Goal: Transaction & Acquisition: Purchase product/service

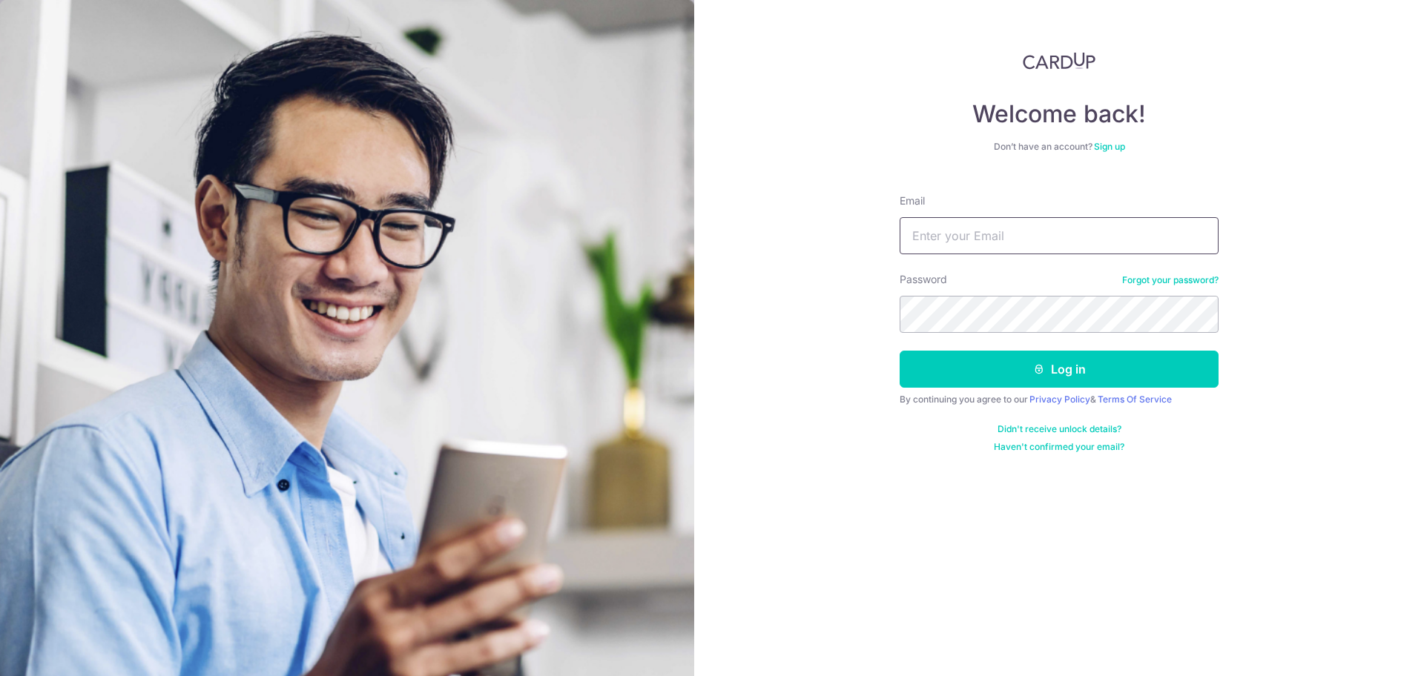
click at [1066, 236] on input "Email" at bounding box center [1059, 235] width 319 height 37
click at [957, 228] on input "Email" at bounding box center [1059, 235] width 319 height 37
type input "[EMAIL_ADDRESS][DOMAIN_NAME]"
click at [1058, 372] on button "Log in" at bounding box center [1059, 369] width 319 height 37
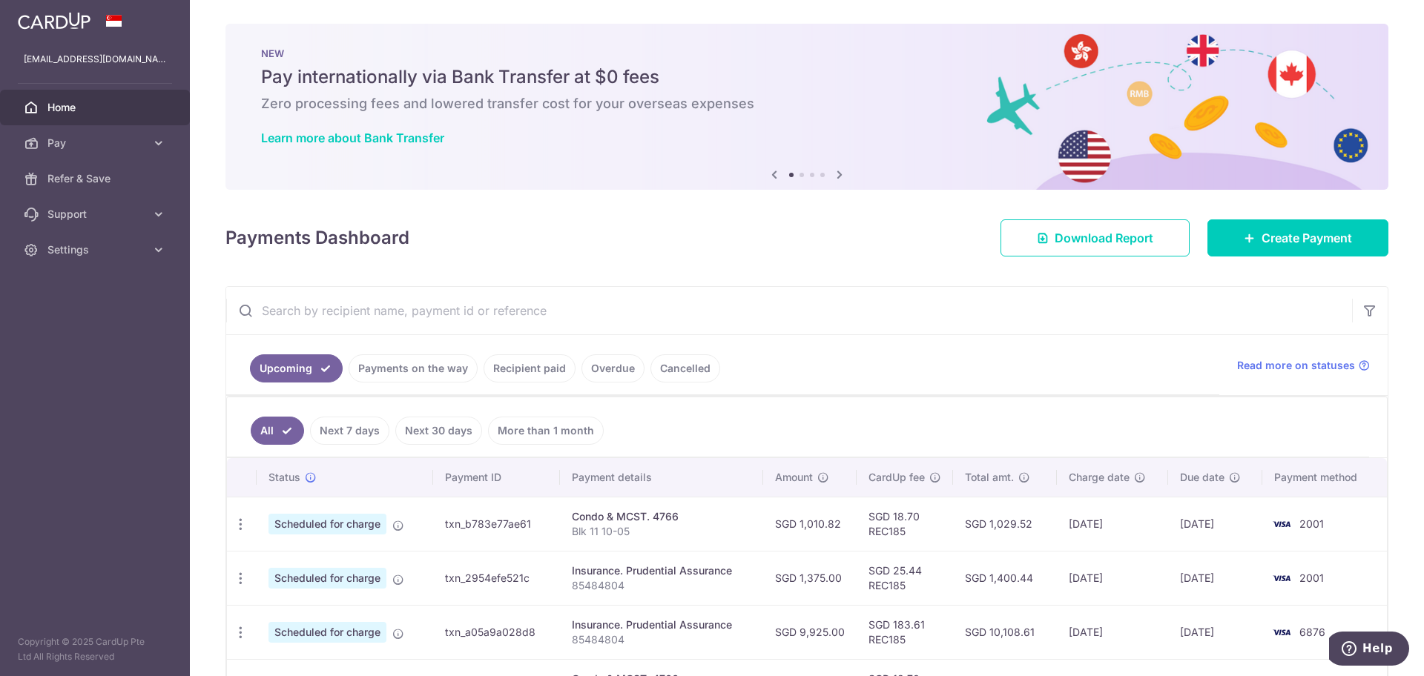
click at [524, 365] on link "Recipient paid" at bounding box center [530, 369] width 92 height 28
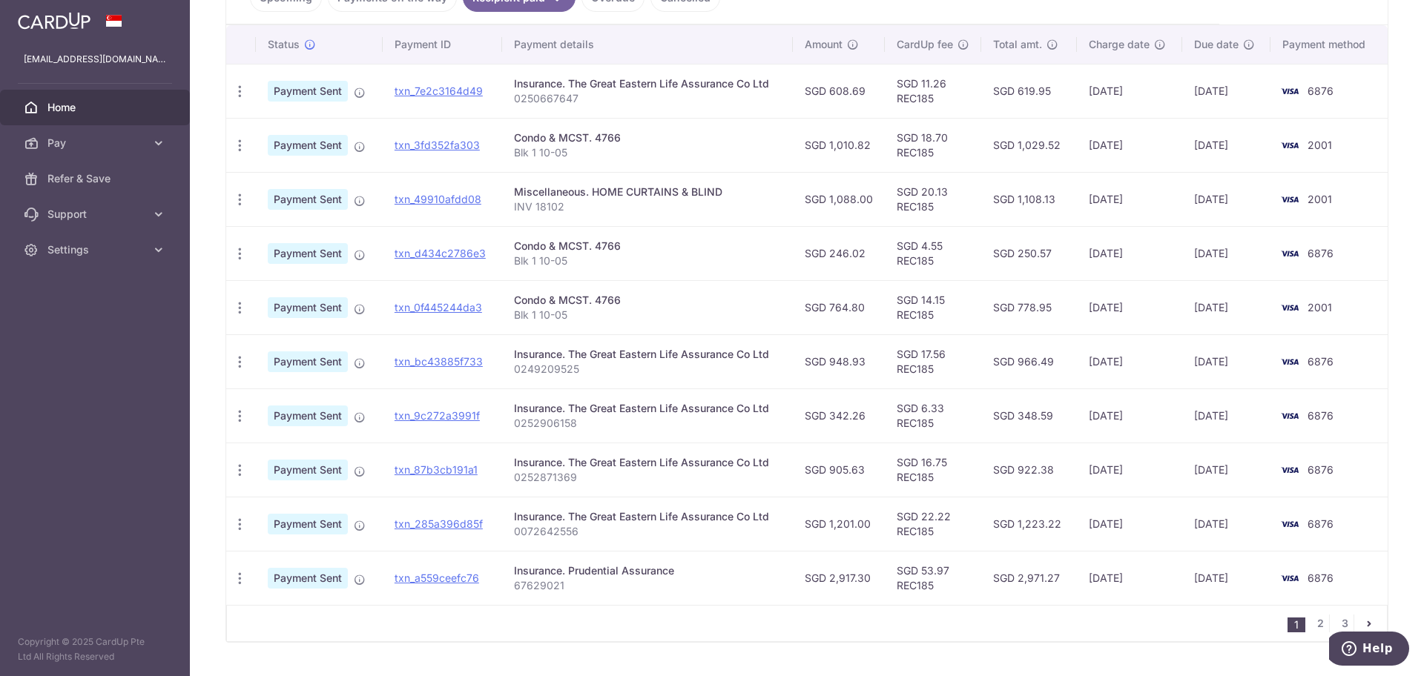
scroll to position [407, 0]
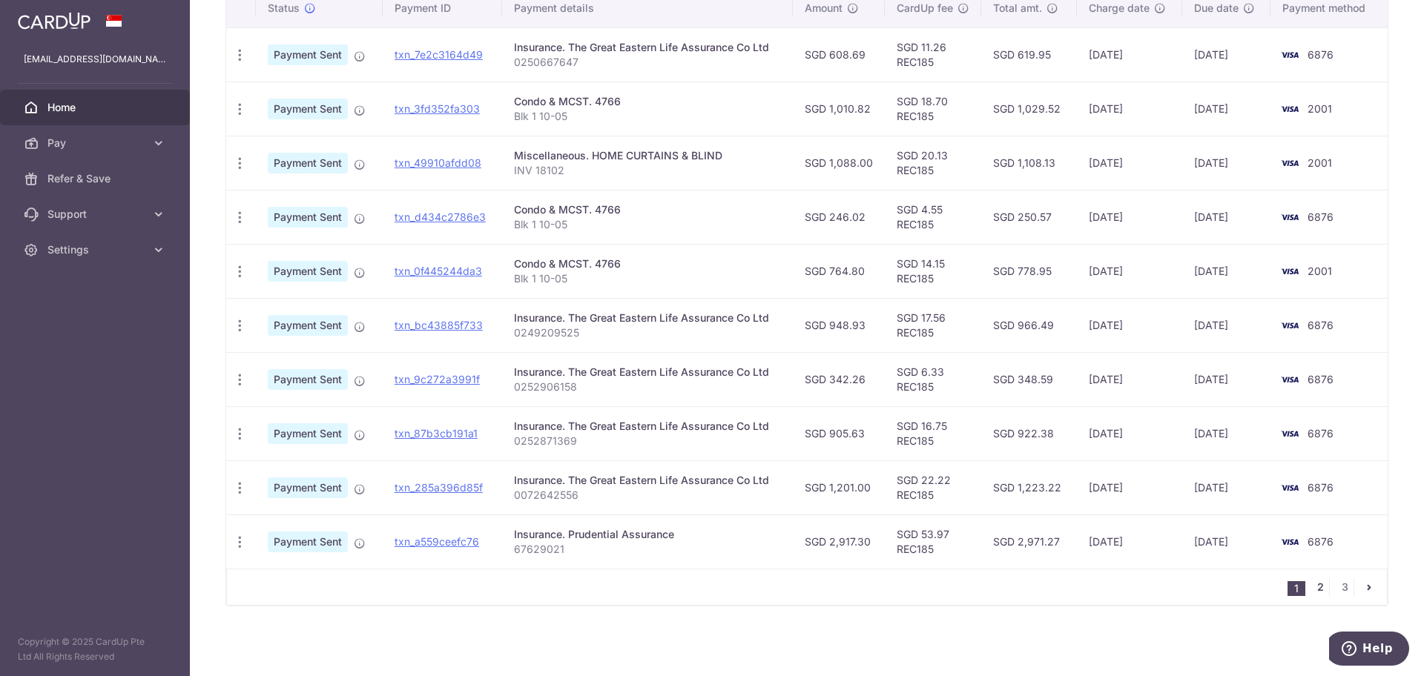
click at [1312, 590] on link "2" at bounding box center [1320, 587] width 18 height 18
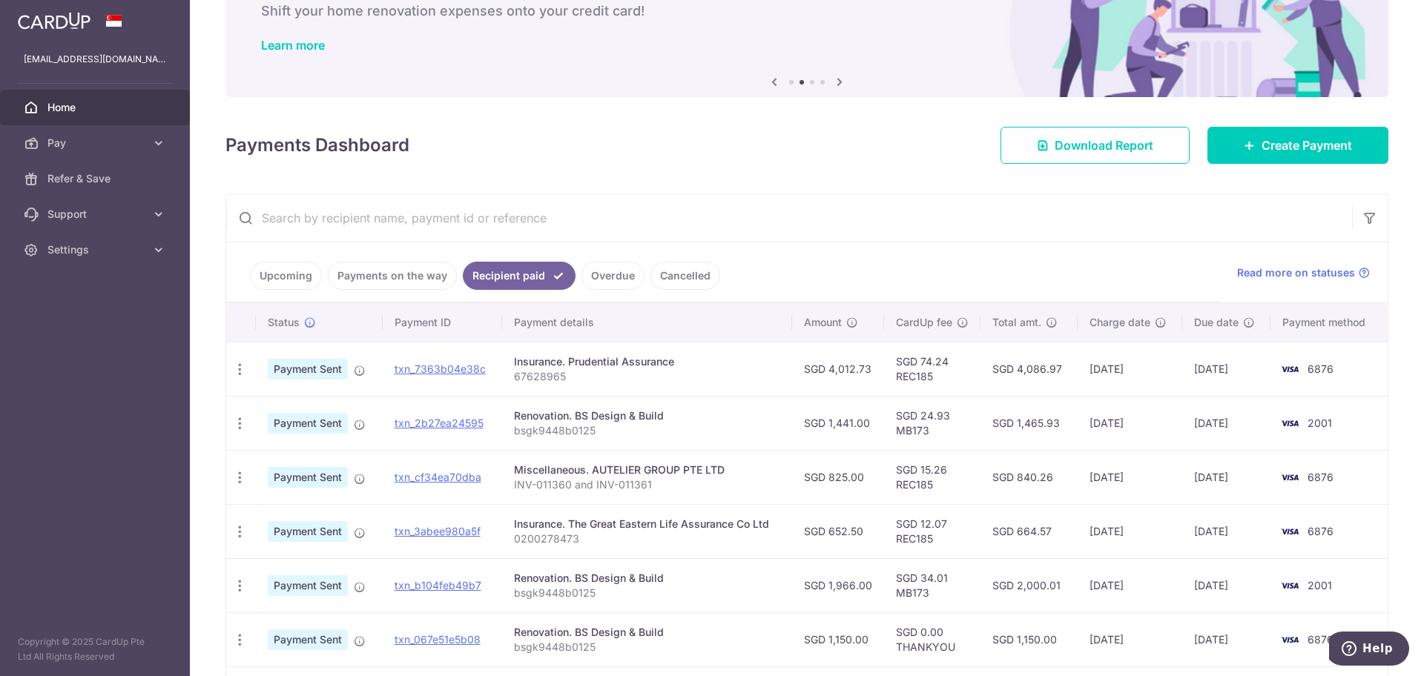
scroll to position [185, 0]
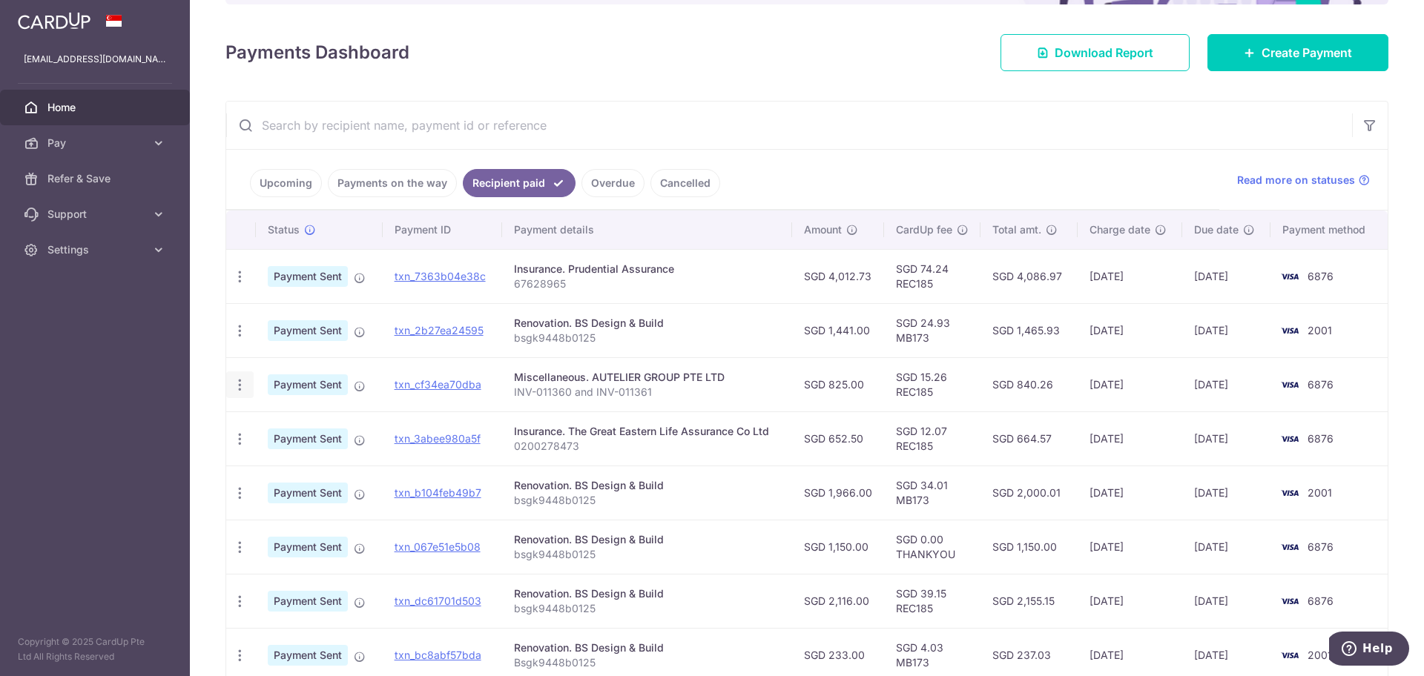
click at [238, 383] on icon "button" at bounding box center [240, 385] width 16 height 16
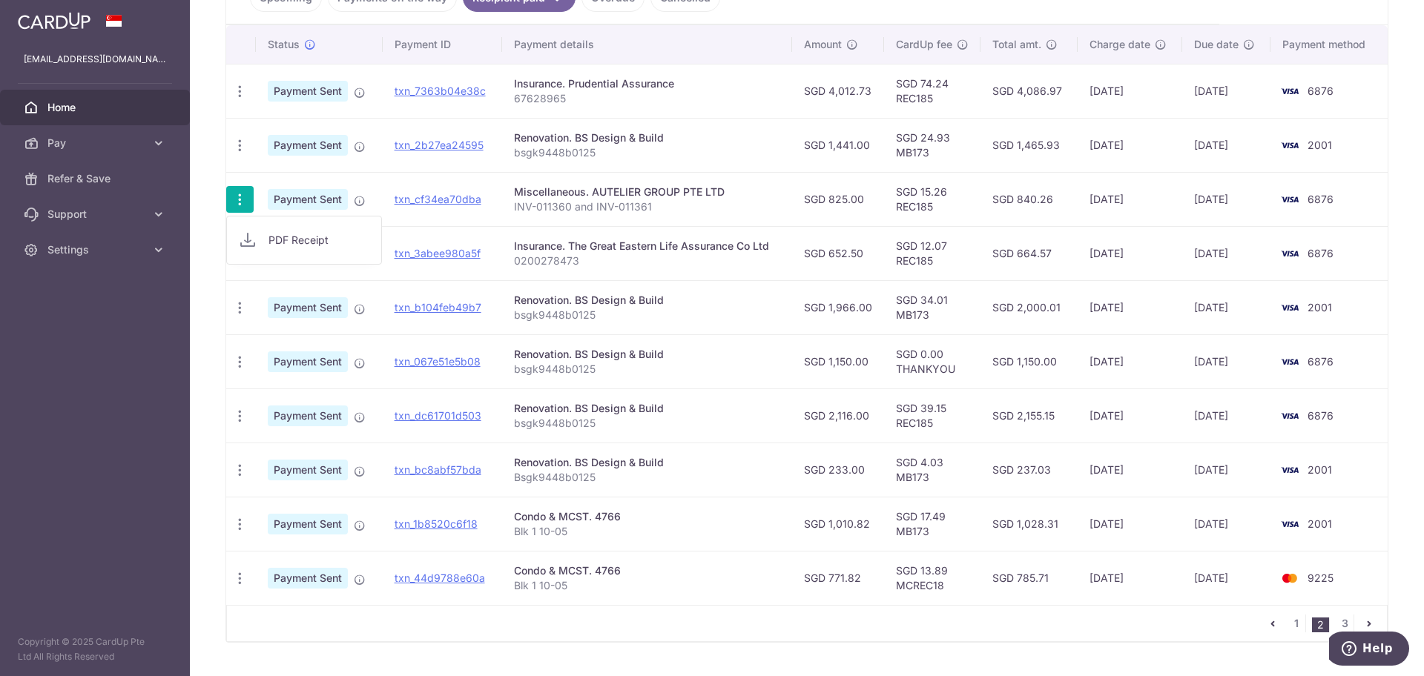
scroll to position [407, 0]
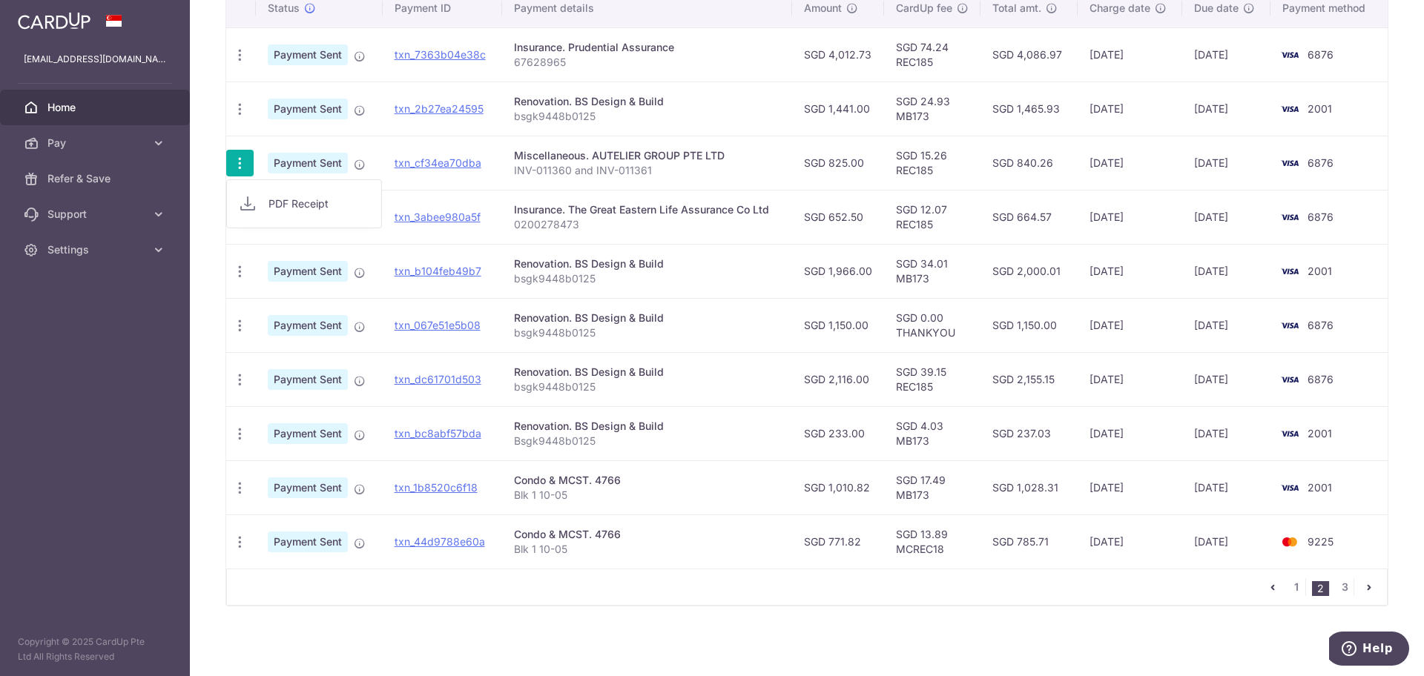
click at [325, 168] on span "Payment Sent" at bounding box center [308, 163] width 80 height 21
drag, startPoint x: 653, startPoint y: 171, endPoint x: 510, endPoint y: 166, distance: 142.5
click at [510, 166] on td "Miscellaneous. AUTELIER GROUP PTE LTD INV-011360 and INV-011361" at bounding box center [647, 163] width 290 height 54
click at [237, 161] on icon "button" at bounding box center [240, 164] width 16 height 16
click at [286, 189] on link "PDF Receipt" at bounding box center [304, 204] width 154 height 36
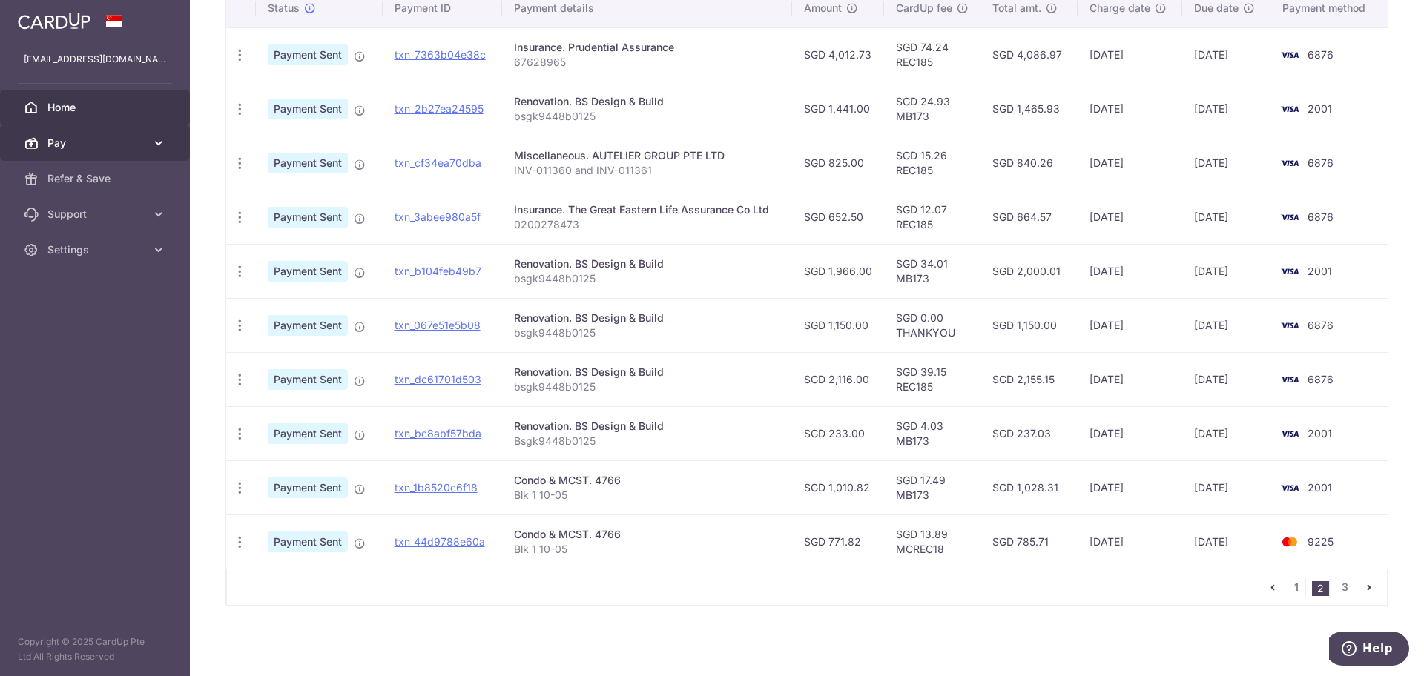
click at [126, 136] on span "Pay" at bounding box center [96, 143] width 98 height 15
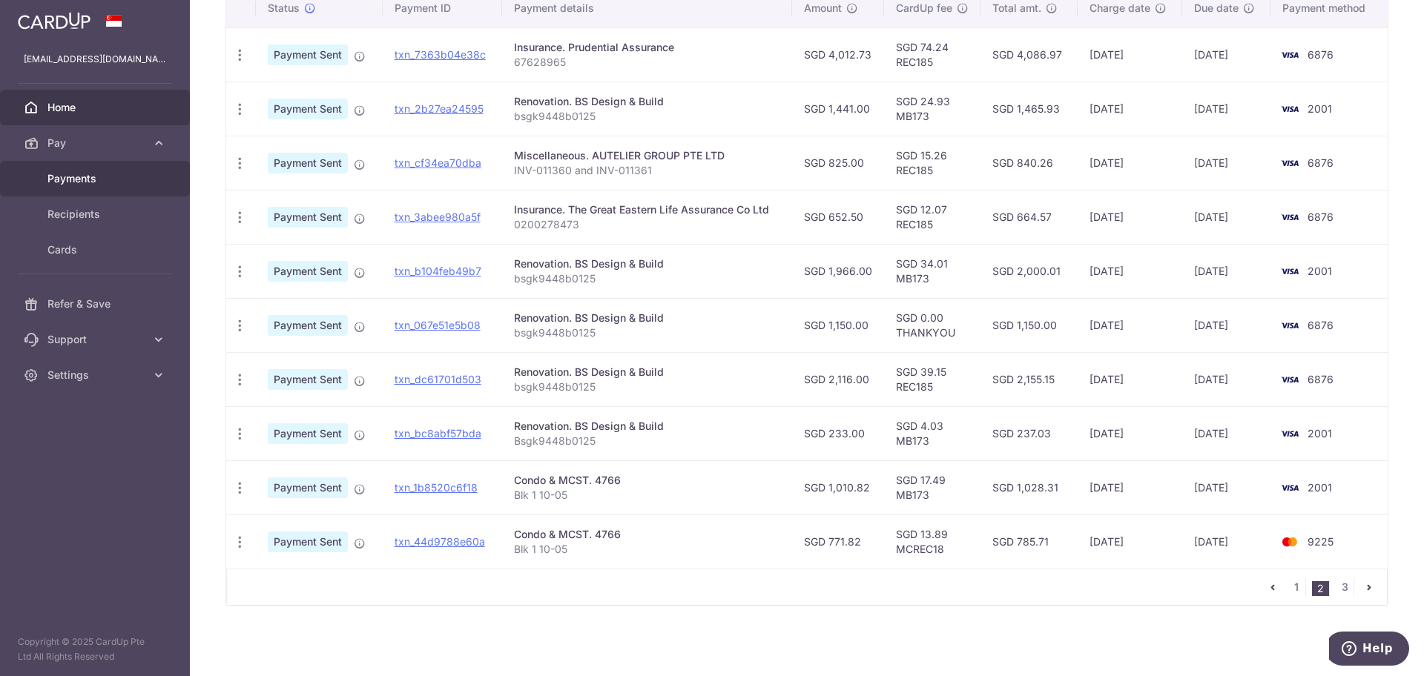
click at [68, 182] on span "Payments" at bounding box center [96, 178] width 98 height 15
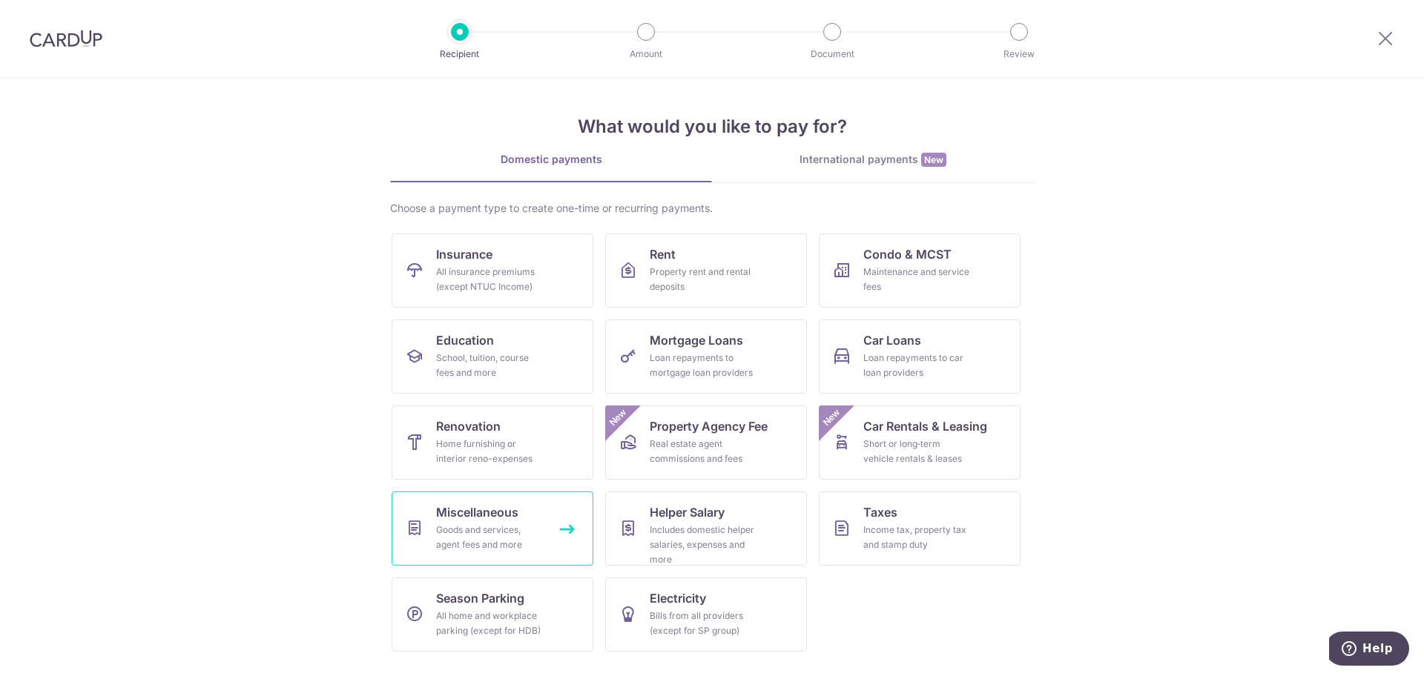
click at [429, 532] on link "Miscellaneous Goods and services, agent fees and more" at bounding box center [493, 529] width 202 height 74
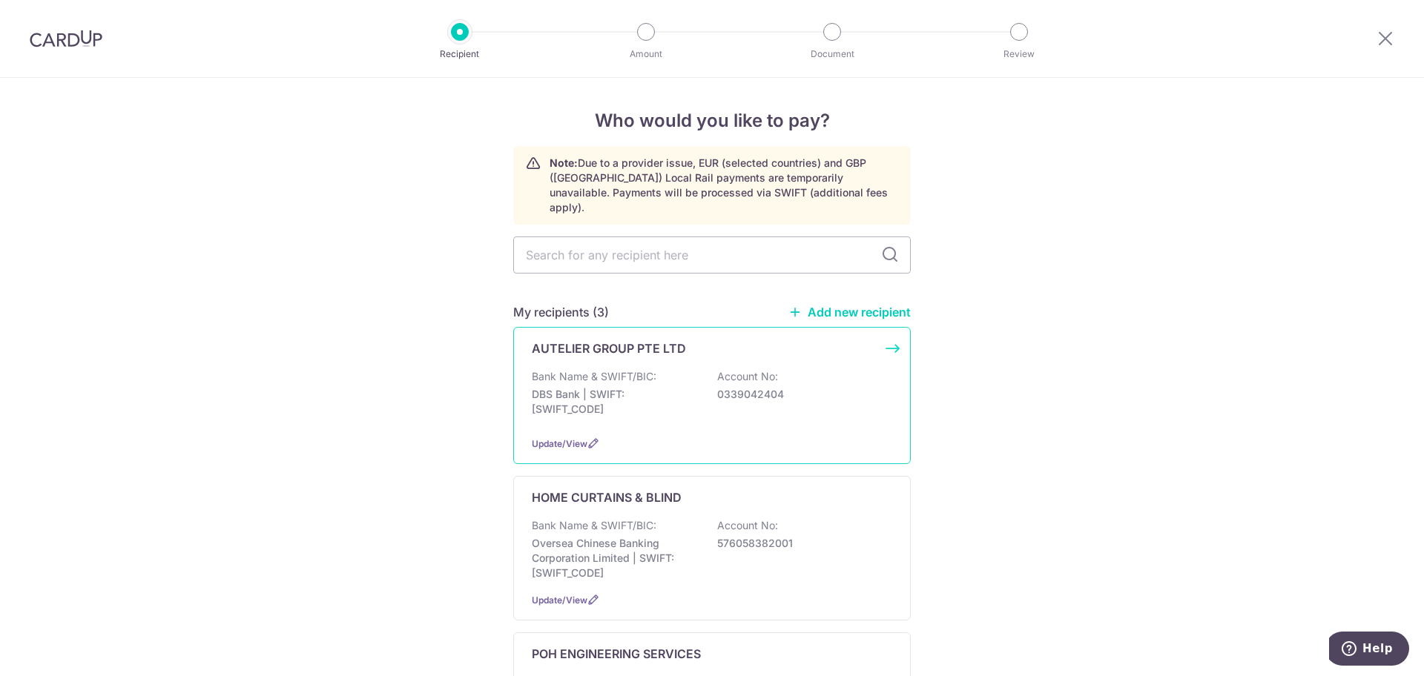
click at [667, 370] on div "Bank Name & SWIFT/BIC: DBS Bank | SWIFT: DBSSSGSGXXX Account No: 0339042404" at bounding box center [712, 396] width 360 height 55
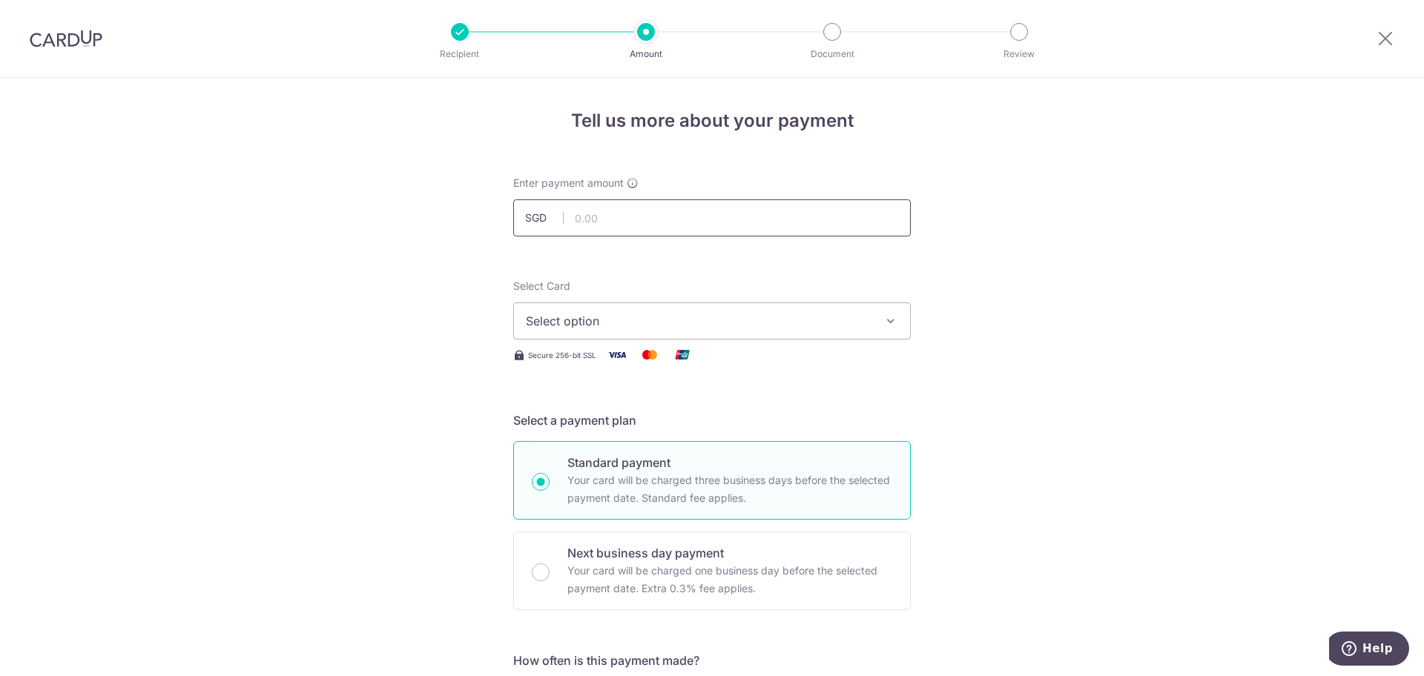
click at [673, 223] on input "text" at bounding box center [712, 218] width 398 height 37
drag, startPoint x: 1313, startPoint y: 369, endPoint x: 1302, endPoint y: 404, distance: 36.6
click at [616, 217] on input "text" at bounding box center [712, 218] width 398 height 37
type input "600.00"
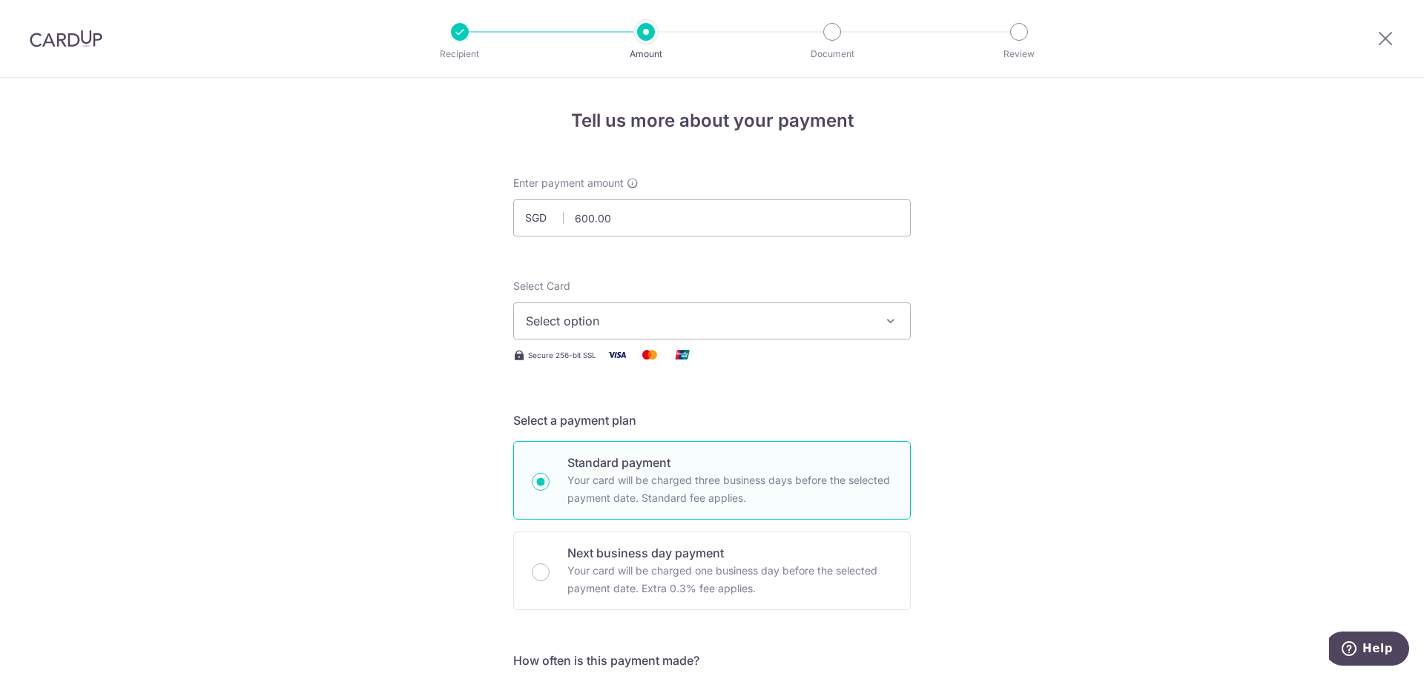
drag, startPoint x: 215, startPoint y: 298, endPoint x: 263, endPoint y: 317, distance: 51.2
click at [564, 331] on button "Select option" at bounding box center [712, 321] width 398 height 37
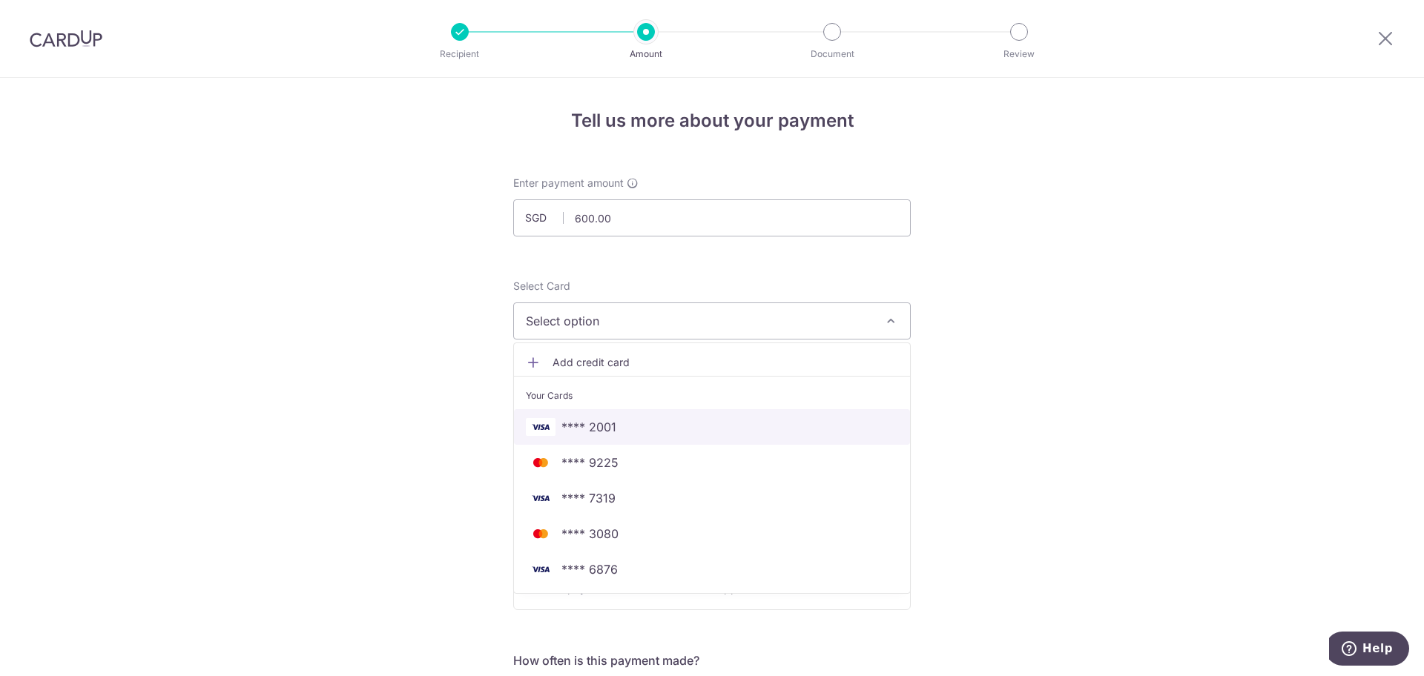
click at [627, 427] on span "**** 2001" at bounding box center [712, 427] width 372 height 18
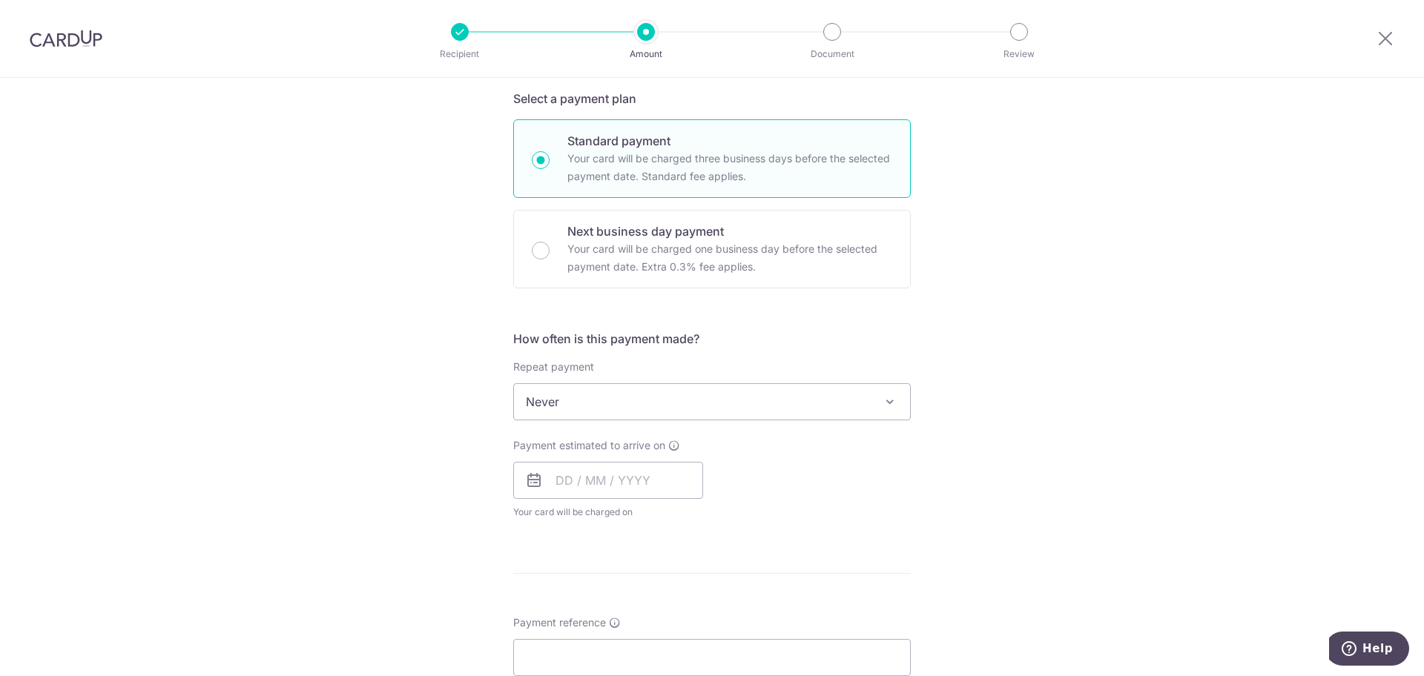
scroll to position [371, 0]
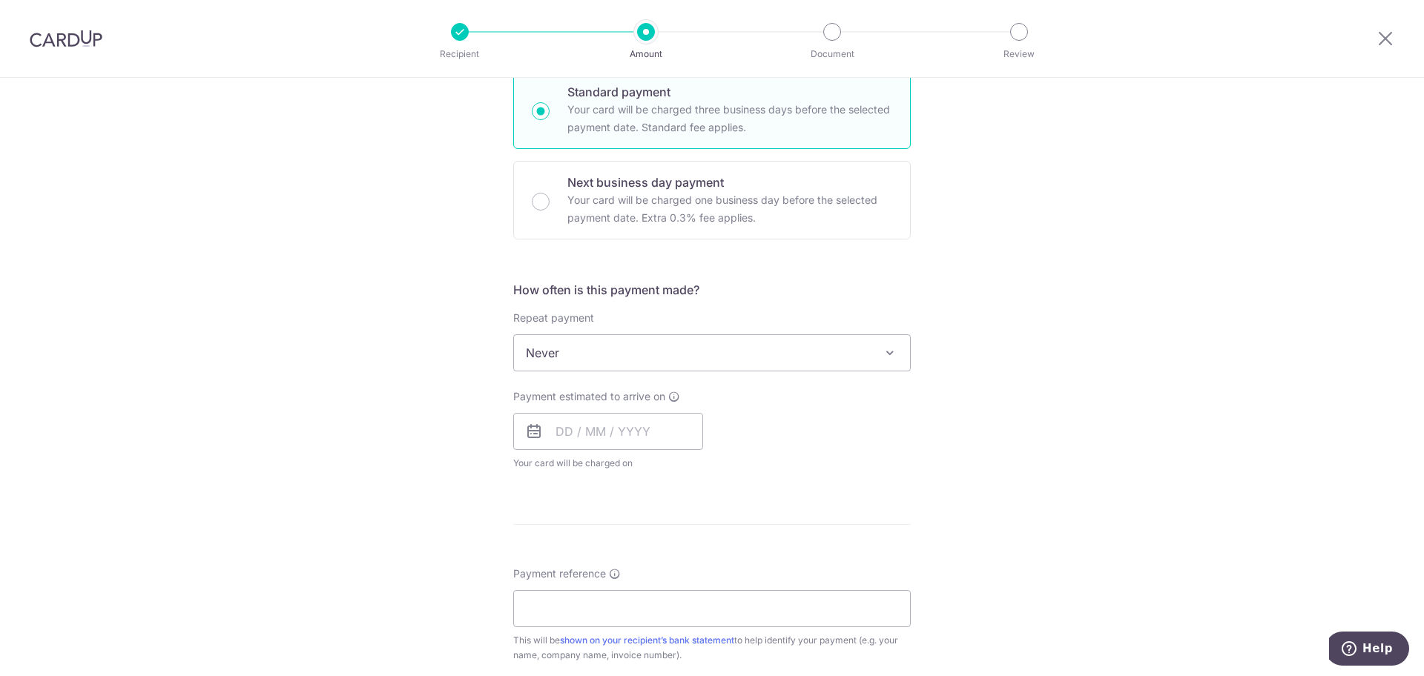
click at [574, 355] on span "Never" at bounding box center [712, 353] width 396 height 36
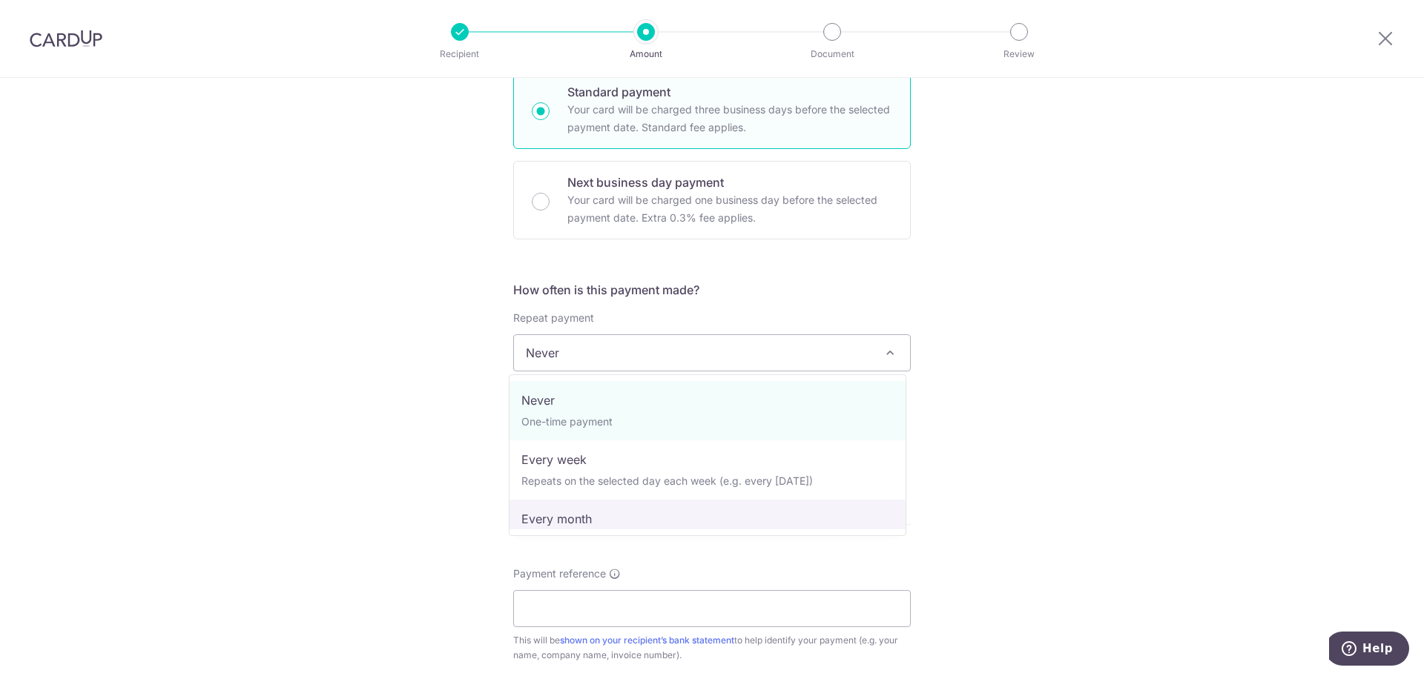
select select "3"
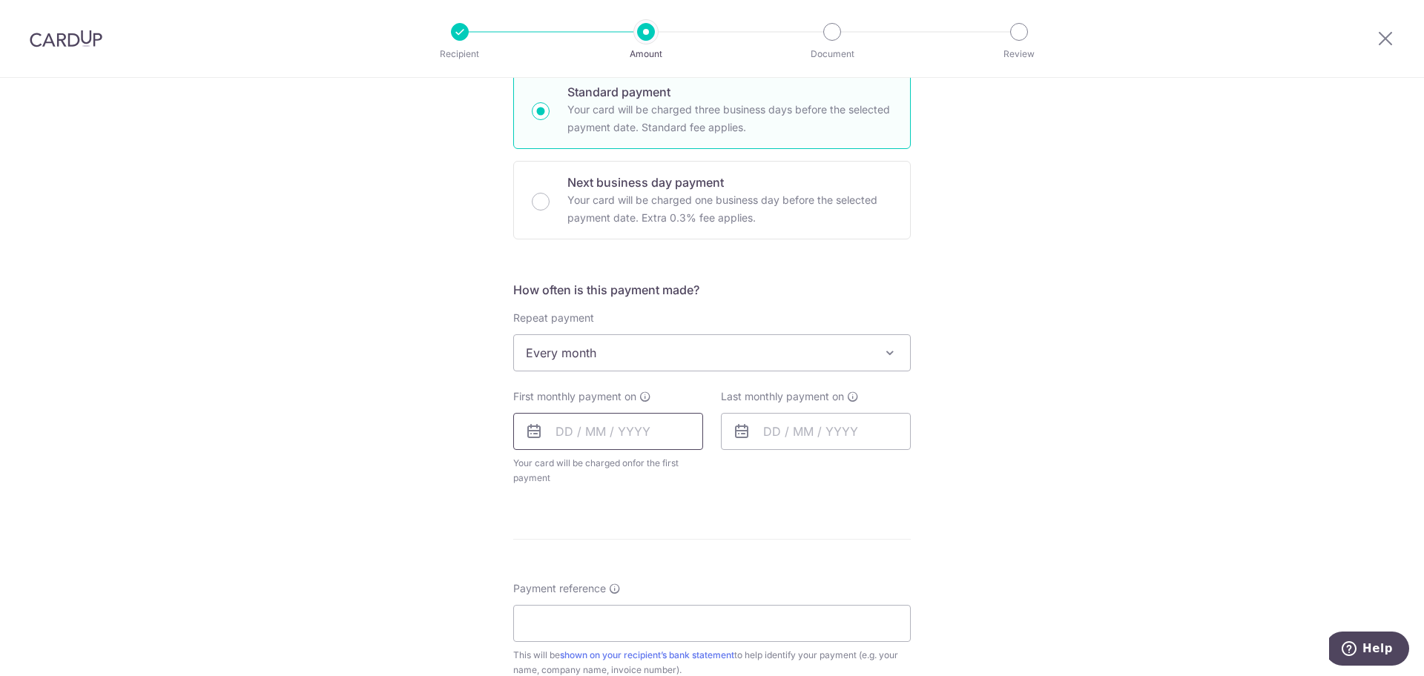
click at [575, 426] on input "text" at bounding box center [608, 431] width 190 height 37
click at [714, 469] on link "Next" at bounding box center [723, 472] width 18 height 18
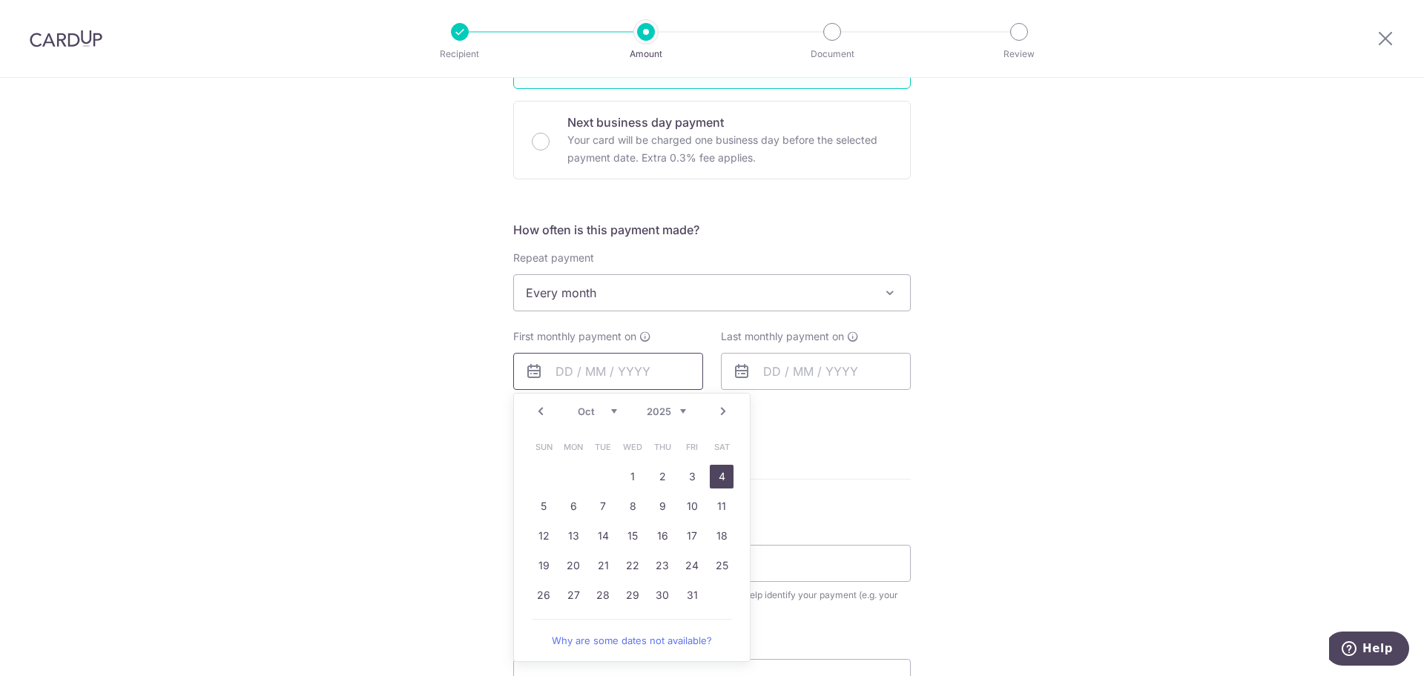
scroll to position [464, 0]
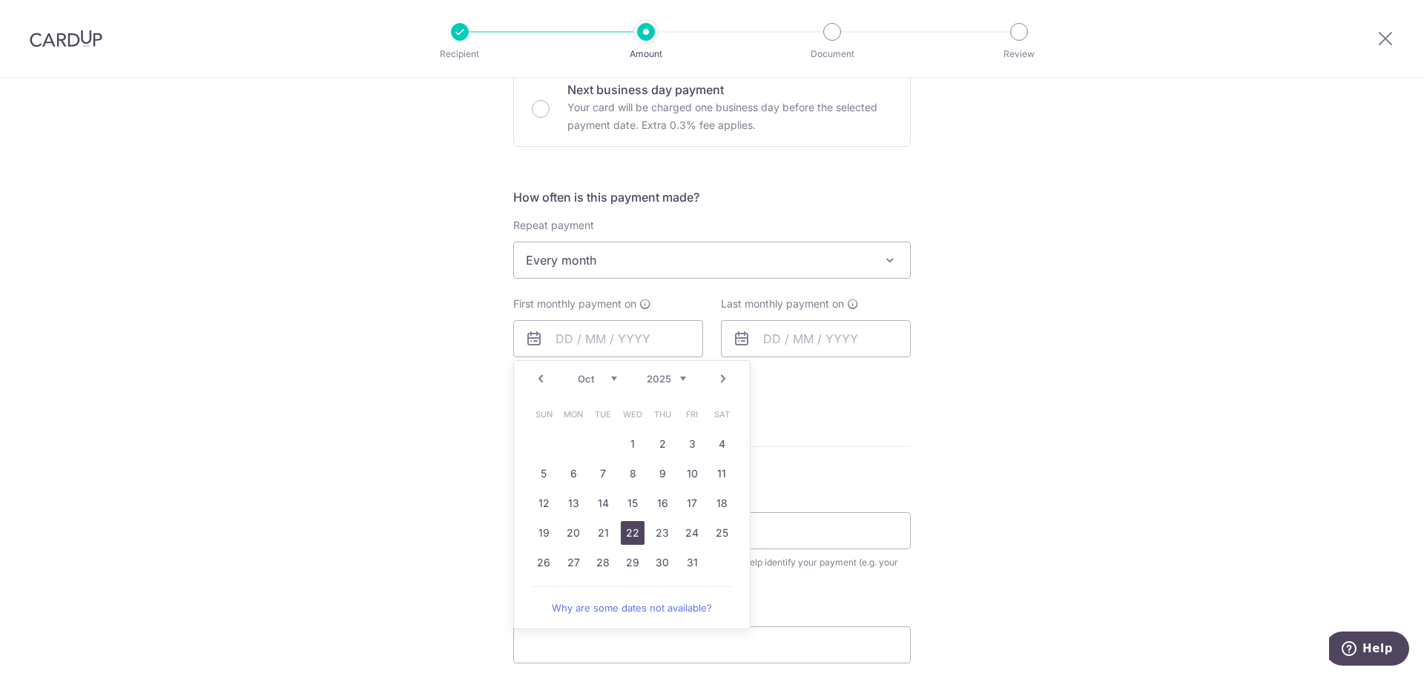
click at [625, 532] on link "22" at bounding box center [633, 533] width 24 height 24
type input "[DATE]"
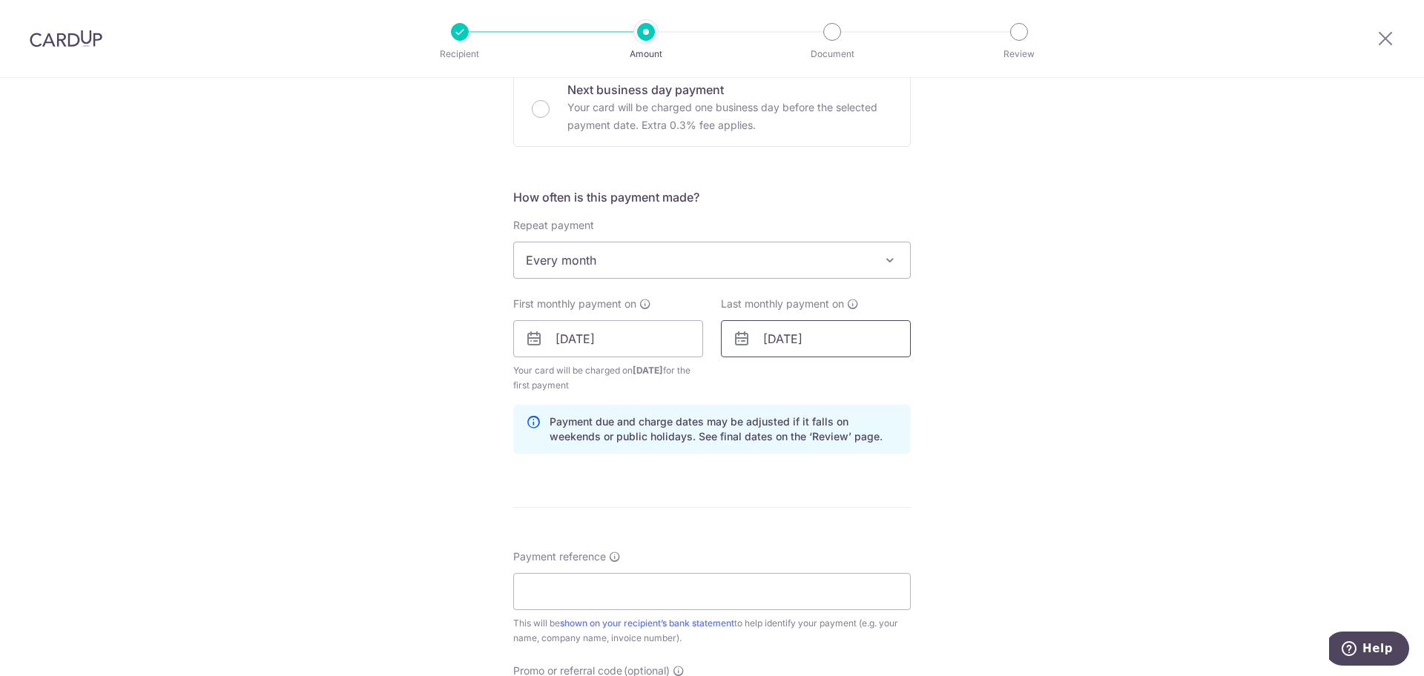
click at [816, 340] on input "[DATE]" at bounding box center [816, 338] width 190 height 37
click at [587, 260] on span "Every month" at bounding box center [712, 261] width 396 height 36
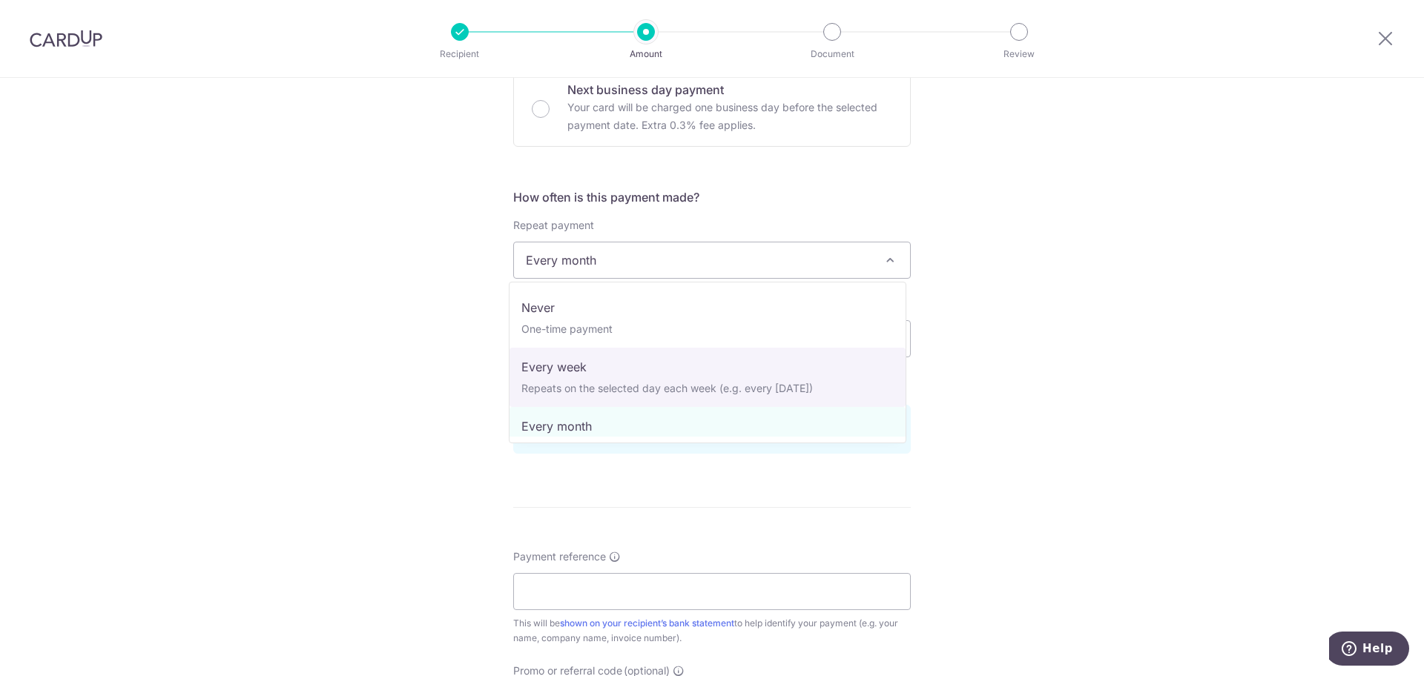
select select "2"
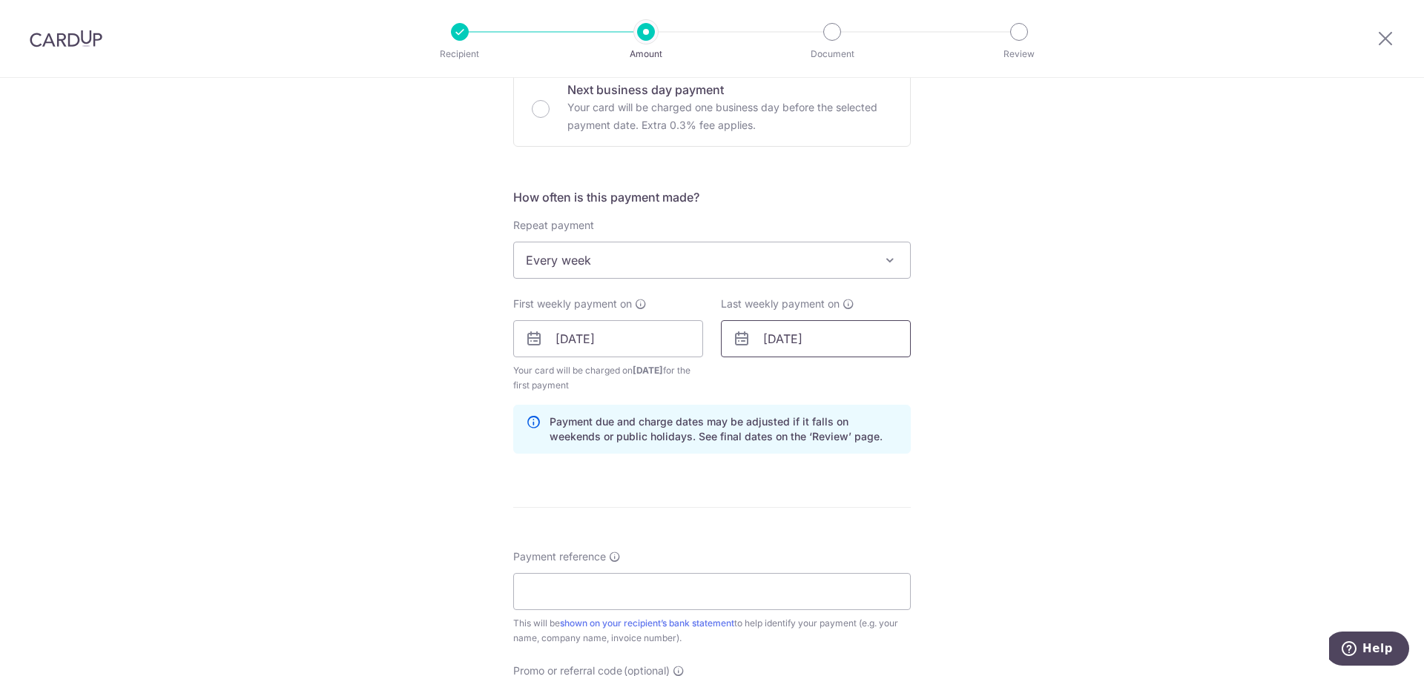
click at [784, 337] on input "[DATE]" at bounding box center [816, 338] width 190 height 37
click at [837, 566] on link "29" at bounding box center [840, 563] width 24 height 24
type input "[DATE]"
click at [438, 478] on div "Tell us more about your payment Enter payment amount SGD 600.00 600.00 Select C…" at bounding box center [712, 322] width 1424 height 1417
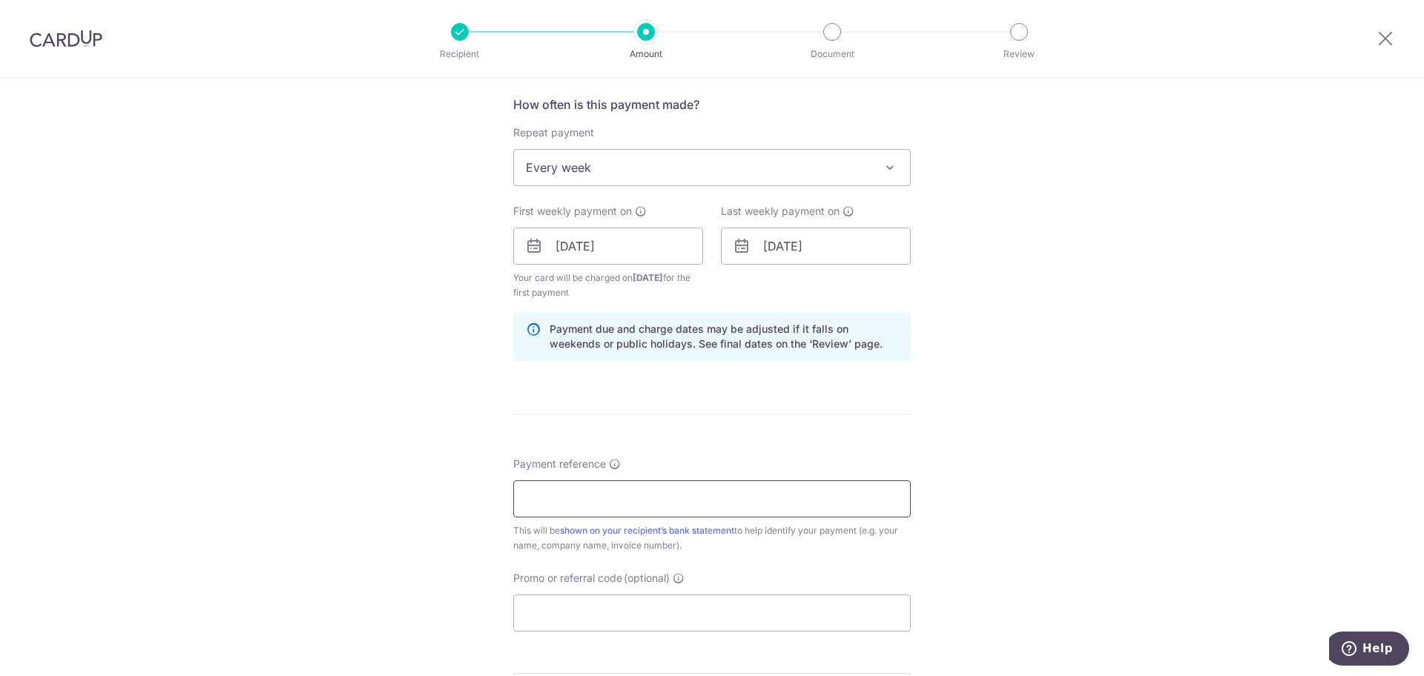
click at [589, 498] on input "Payment reference" at bounding box center [712, 499] width 398 height 37
paste input "# INV-011360"
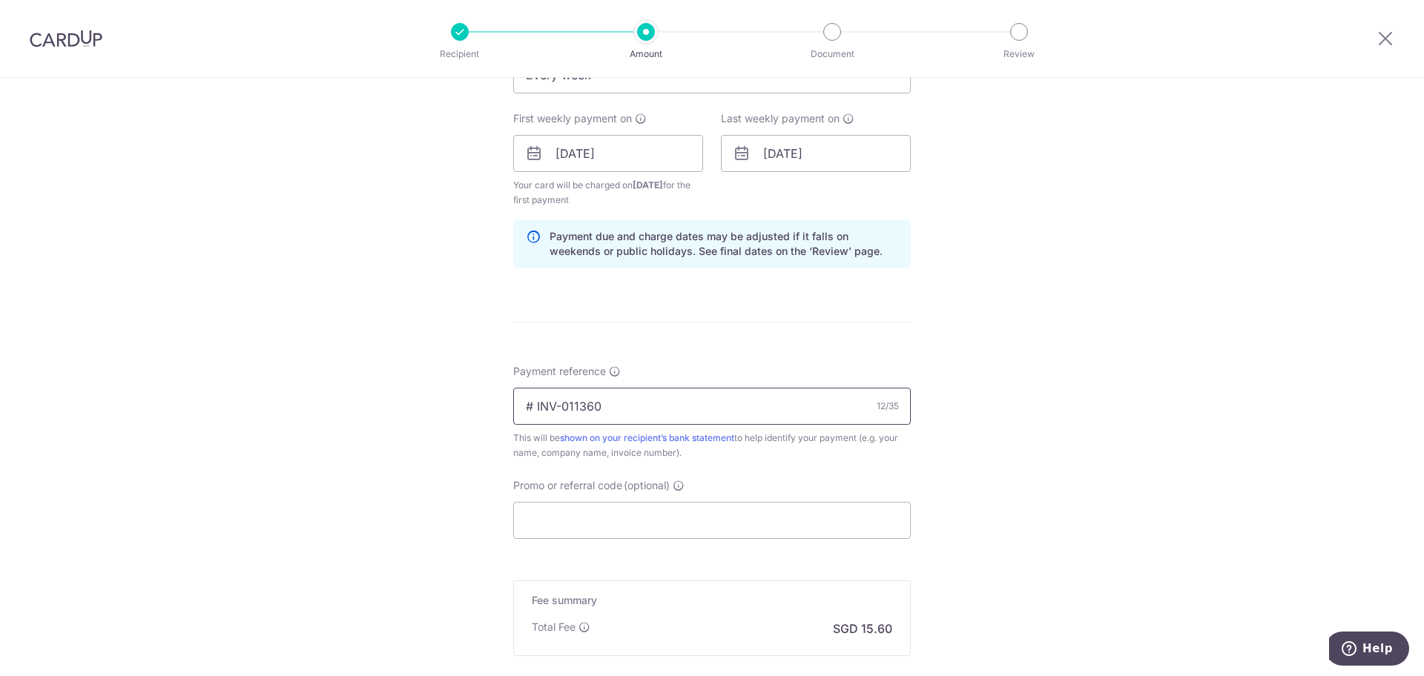
scroll to position [742, 0]
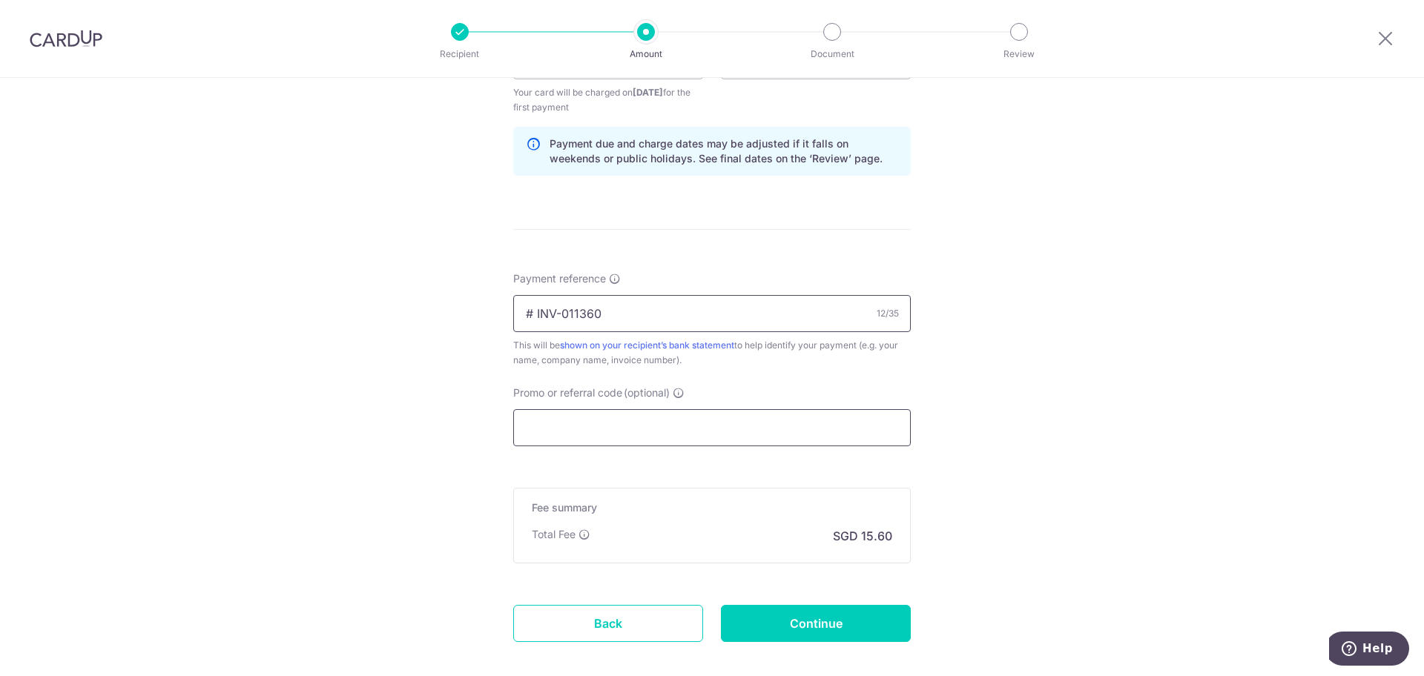
type input "# INV-011360"
click at [570, 426] on input "Promo or referral code (optional)" at bounding box center [712, 427] width 398 height 37
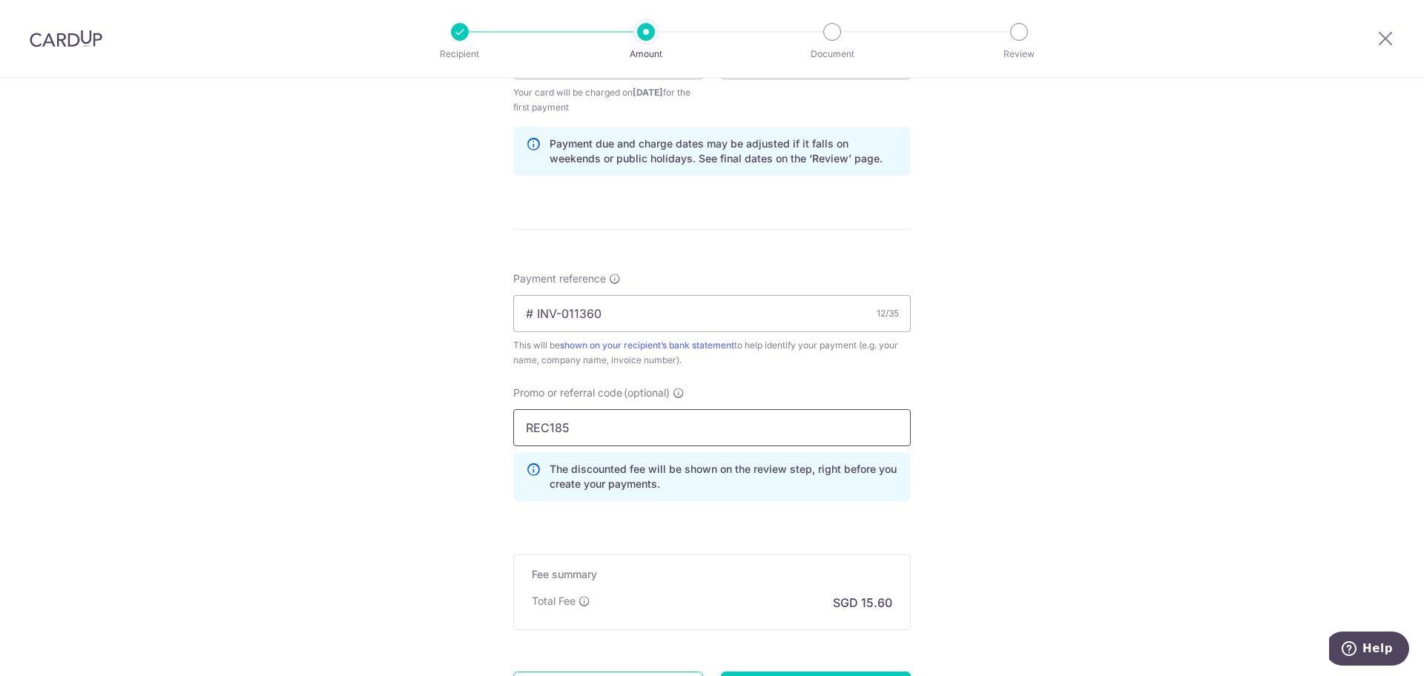
type input "REC185"
click at [354, 480] on div "Tell us more about your payment Enter payment amount SGD 600.00 600.00 Select C…" at bounding box center [712, 78] width 1424 height 1484
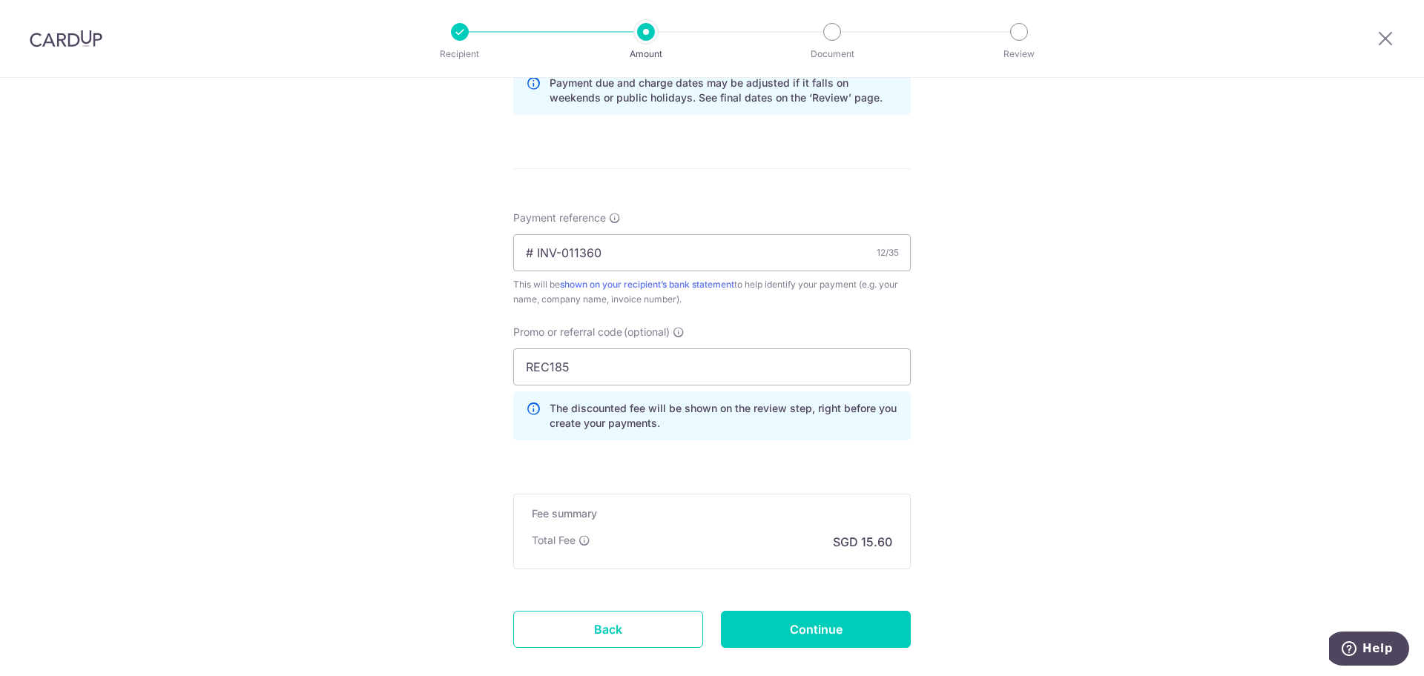
scroll to position [834, 0]
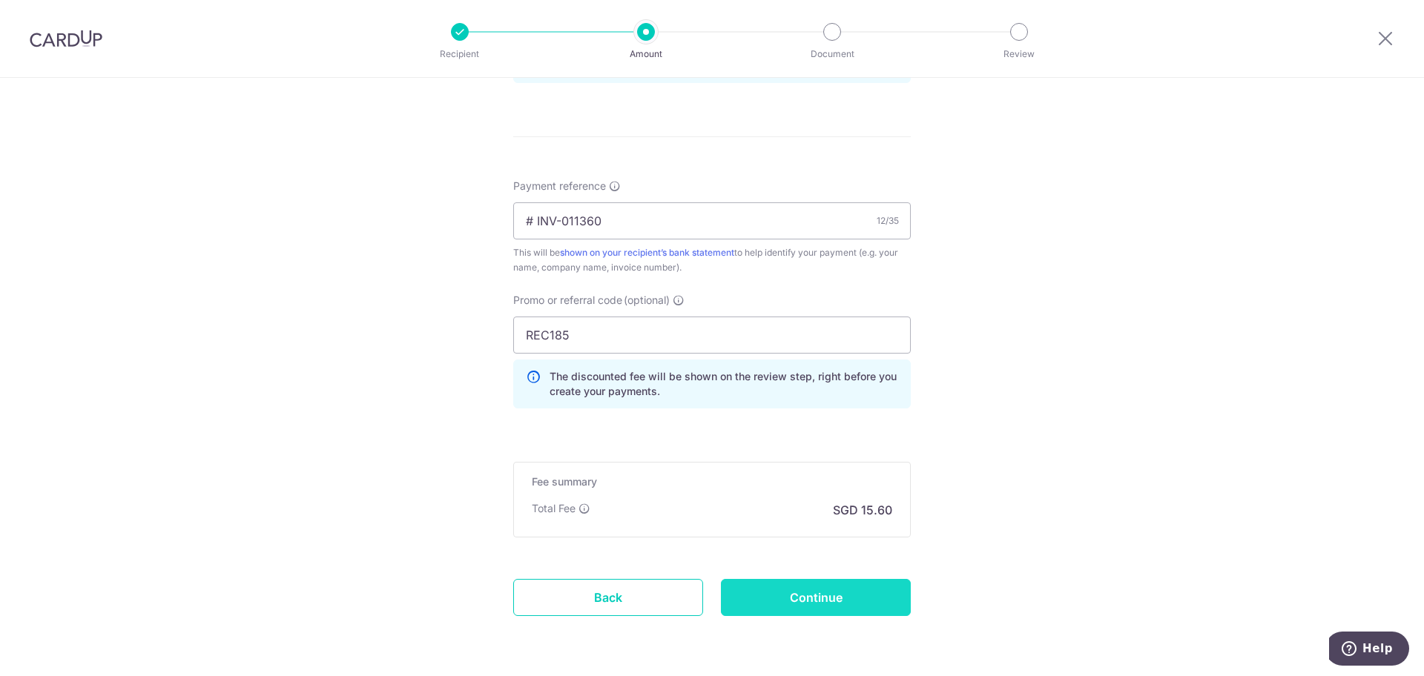
click at [836, 598] on input "Continue" at bounding box center [816, 597] width 190 height 37
type input "Create Schedule"
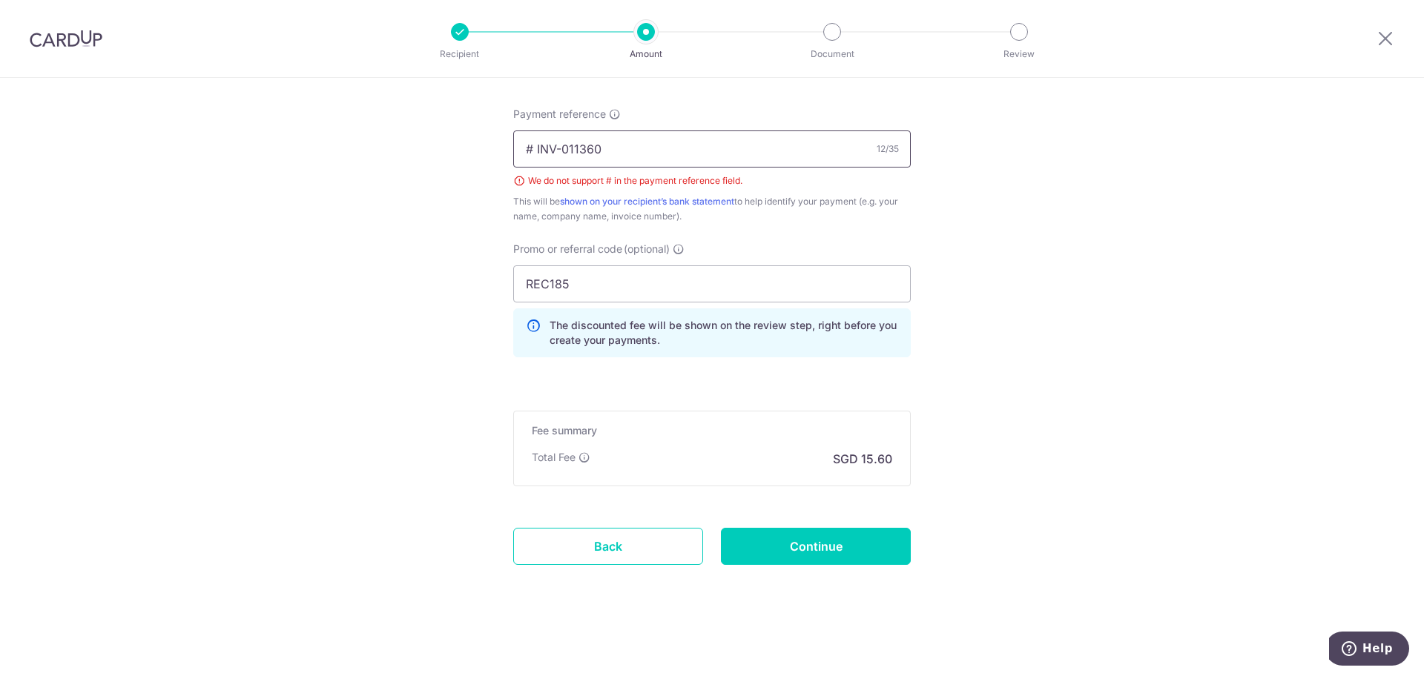
drag, startPoint x: 534, startPoint y: 149, endPoint x: 338, endPoint y: 121, distance: 197.8
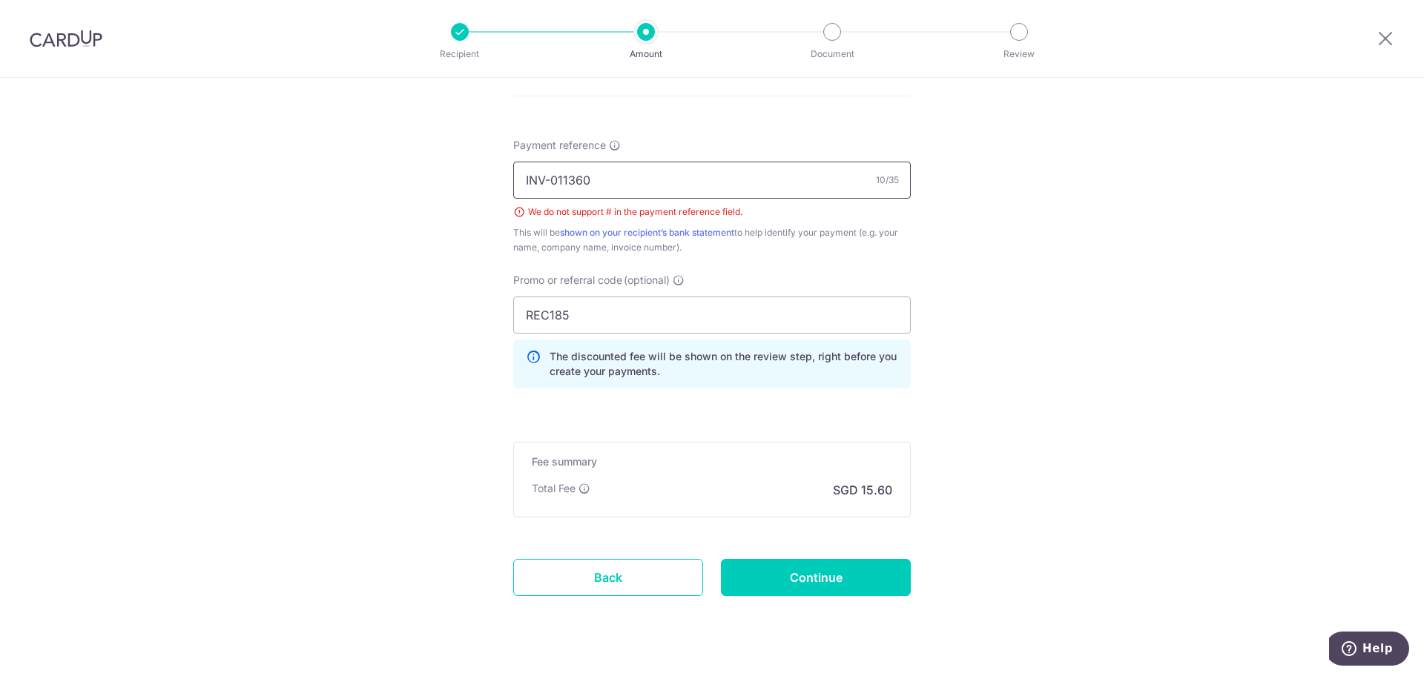
scroll to position [831, 0]
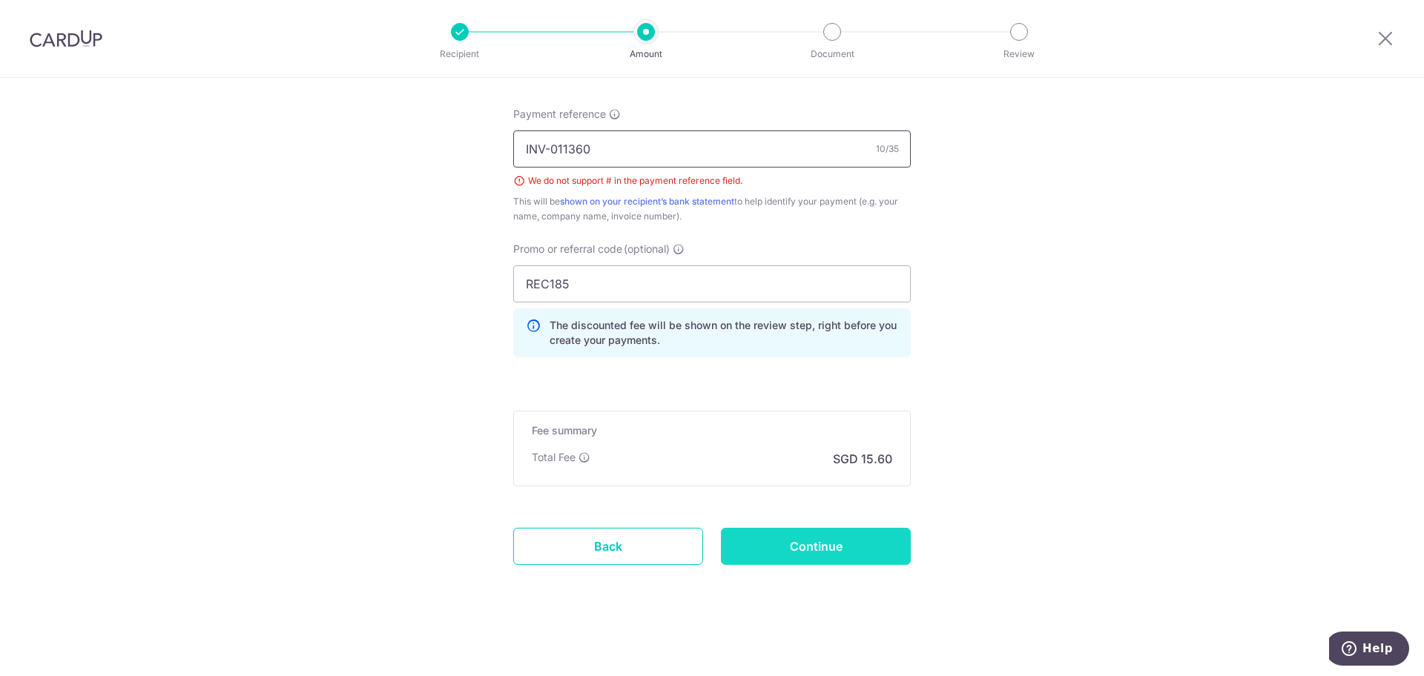
type input "INV-011360"
click at [789, 538] on input "Continue" at bounding box center [816, 546] width 190 height 37
type input "Create Schedule"
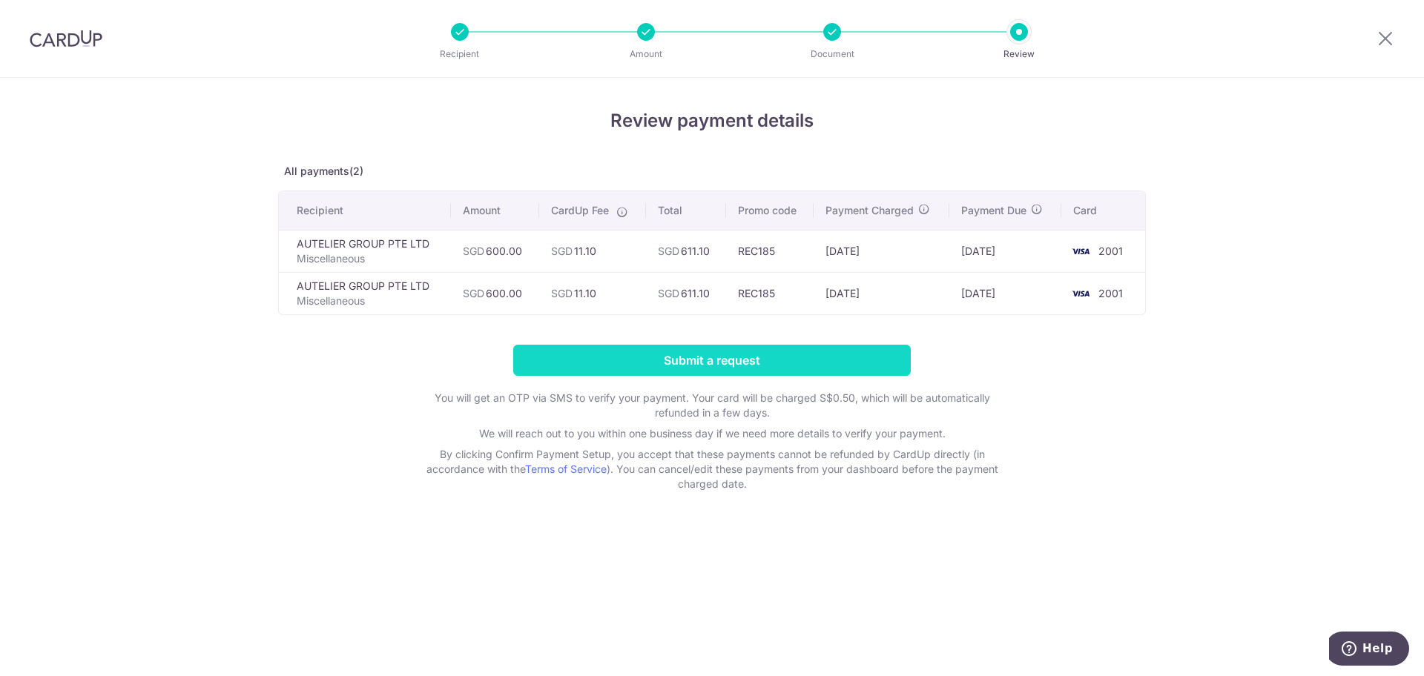
click at [702, 364] on input "Submit a request" at bounding box center [712, 360] width 398 height 31
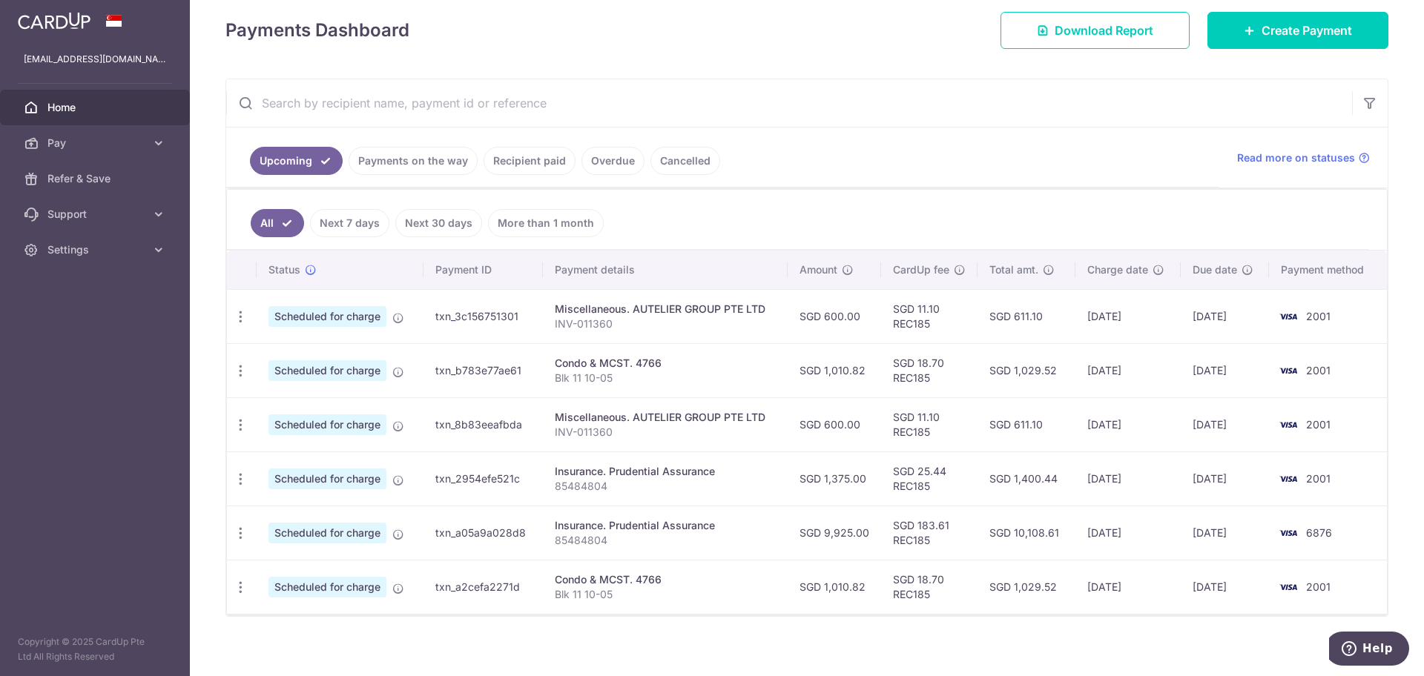
scroll to position [218, 0]
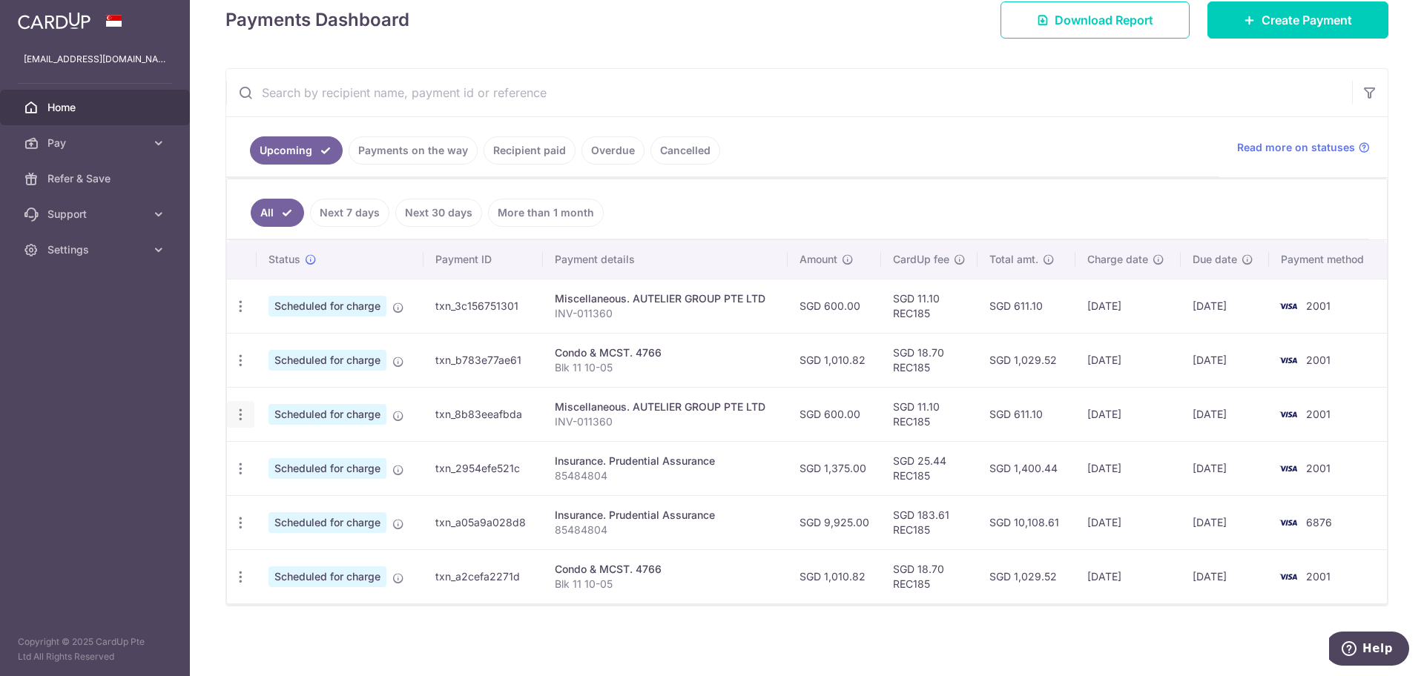
click at [237, 413] on icon "button" at bounding box center [241, 415] width 16 height 16
click at [303, 460] on span "Update payment" at bounding box center [319, 455] width 101 height 18
radio input "true"
type input "600.00"
type input "[DATE]"
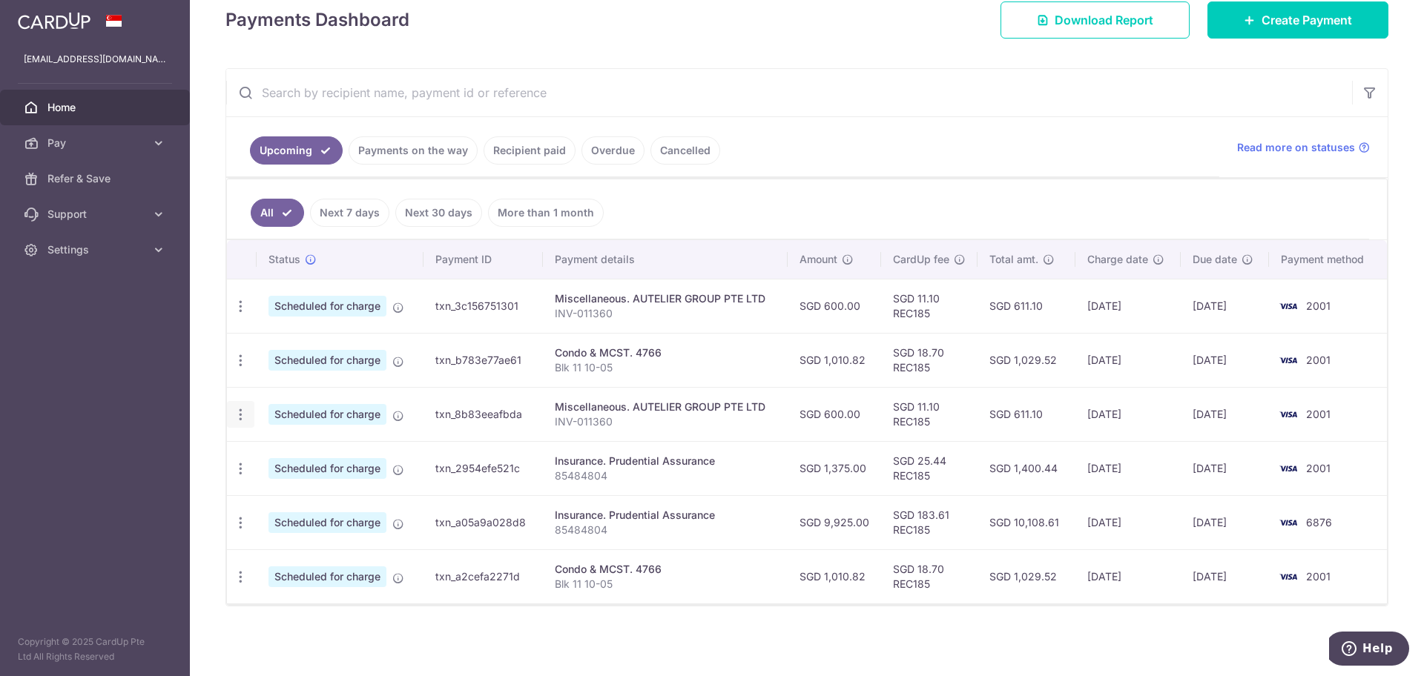
type input "INV-011360"
type input "REC185"
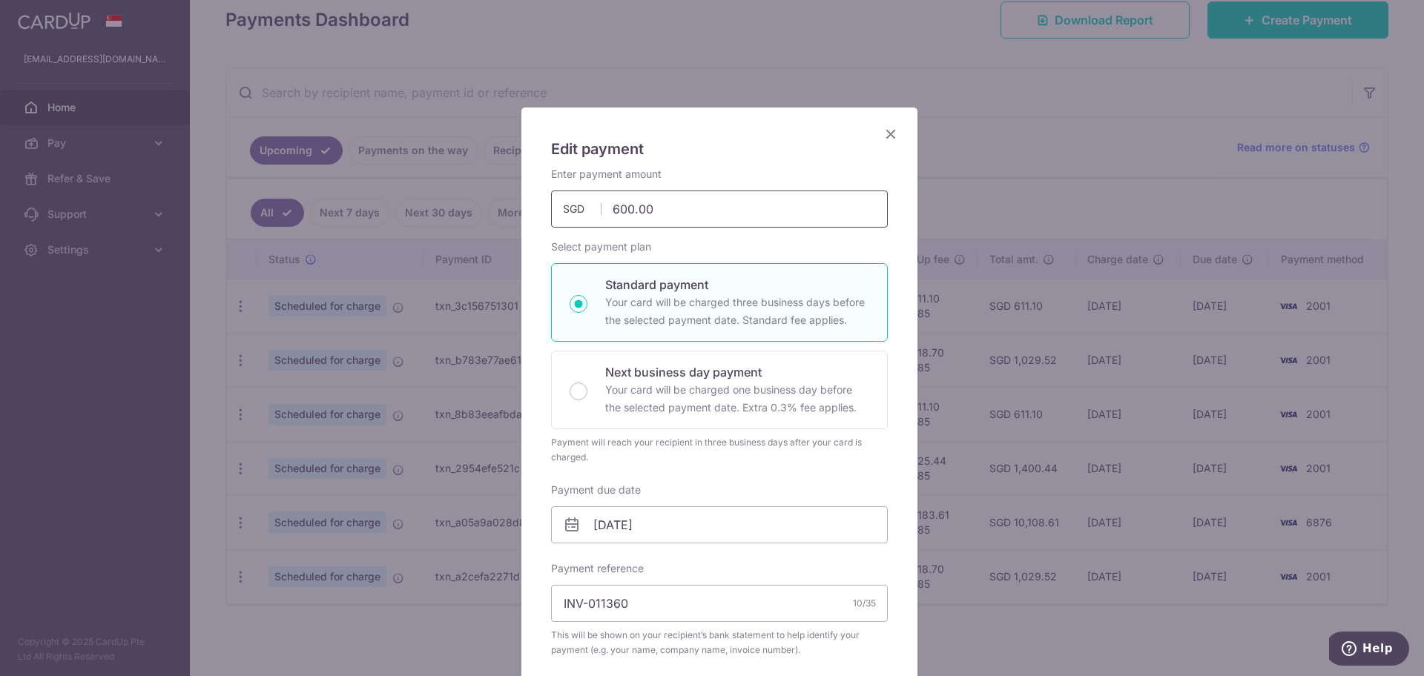
drag, startPoint x: 661, startPoint y: 218, endPoint x: 220, endPoint y: 147, distance: 447.0
click at [220, 147] on div "Edit payment By clicking apply, you will make changes to all payments to AUTELI…" at bounding box center [712, 338] width 1424 height 676
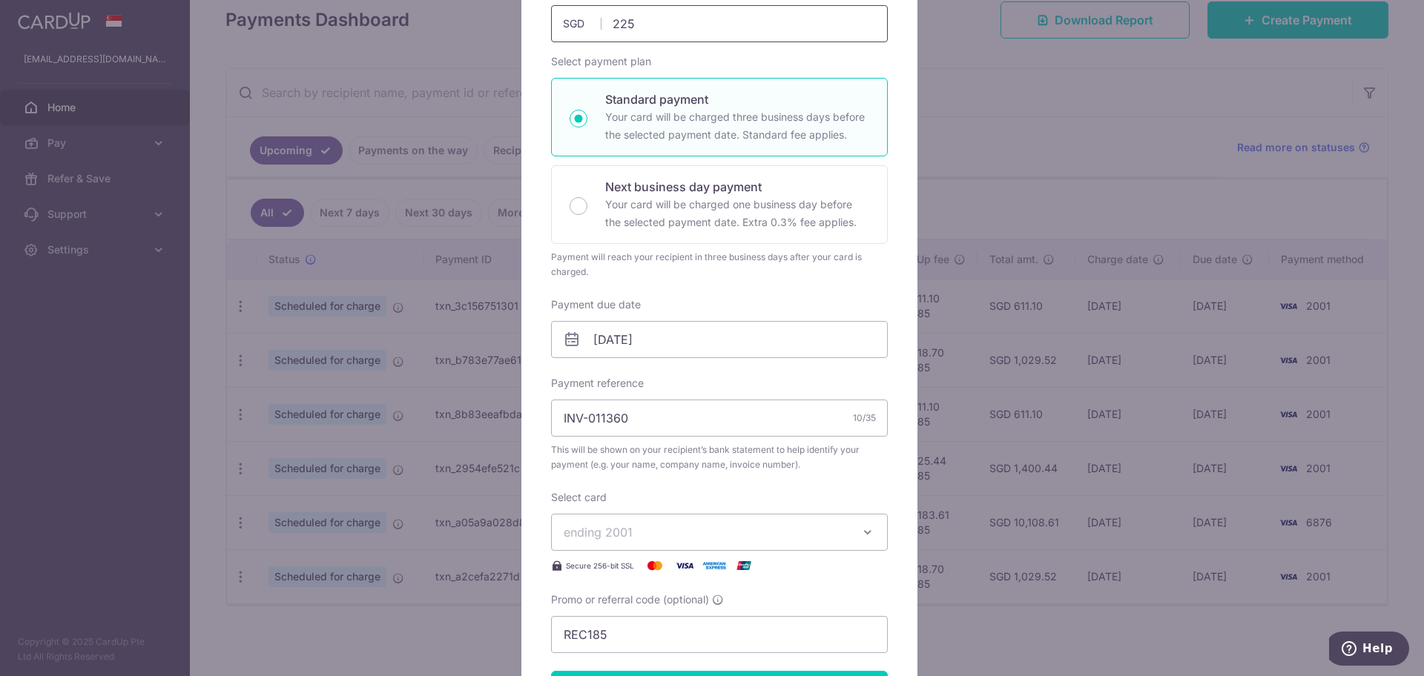
scroll to position [278, 0]
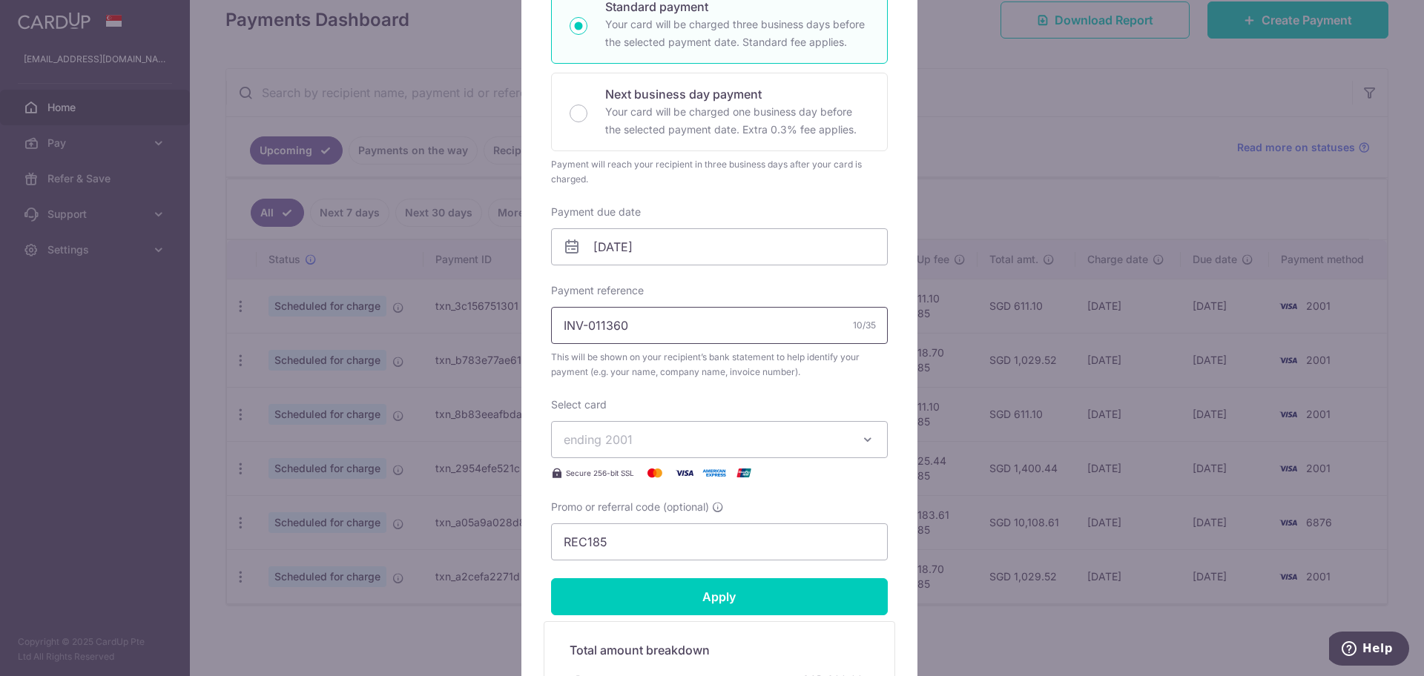
type input "225.00"
click at [645, 334] on input "INV-011360" at bounding box center [719, 325] width 337 height 37
type input "INV-011361"
click at [748, 398] on div "Select card ending 2001 **** 2001 **** 9225 **** 7319 **** 3080 **** 6876" at bounding box center [719, 440] width 337 height 85
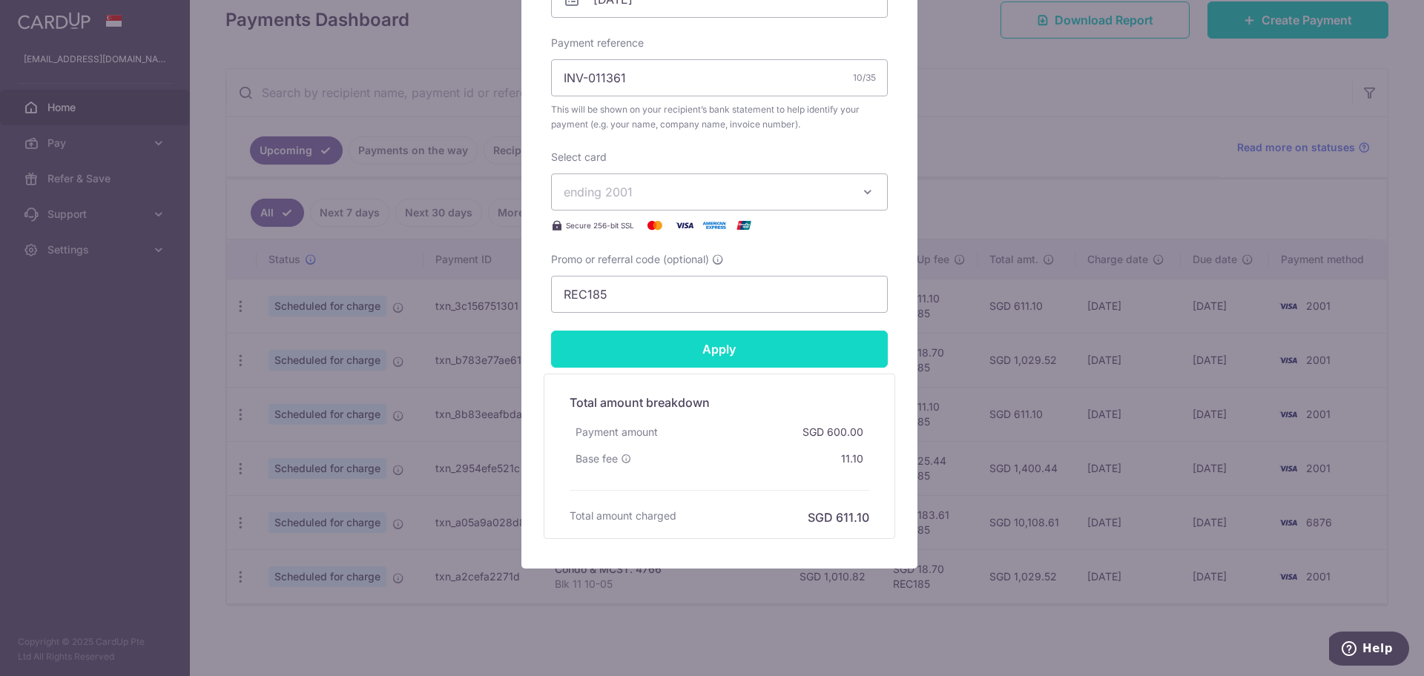
click at [716, 356] on input "Apply" at bounding box center [719, 349] width 337 height 37
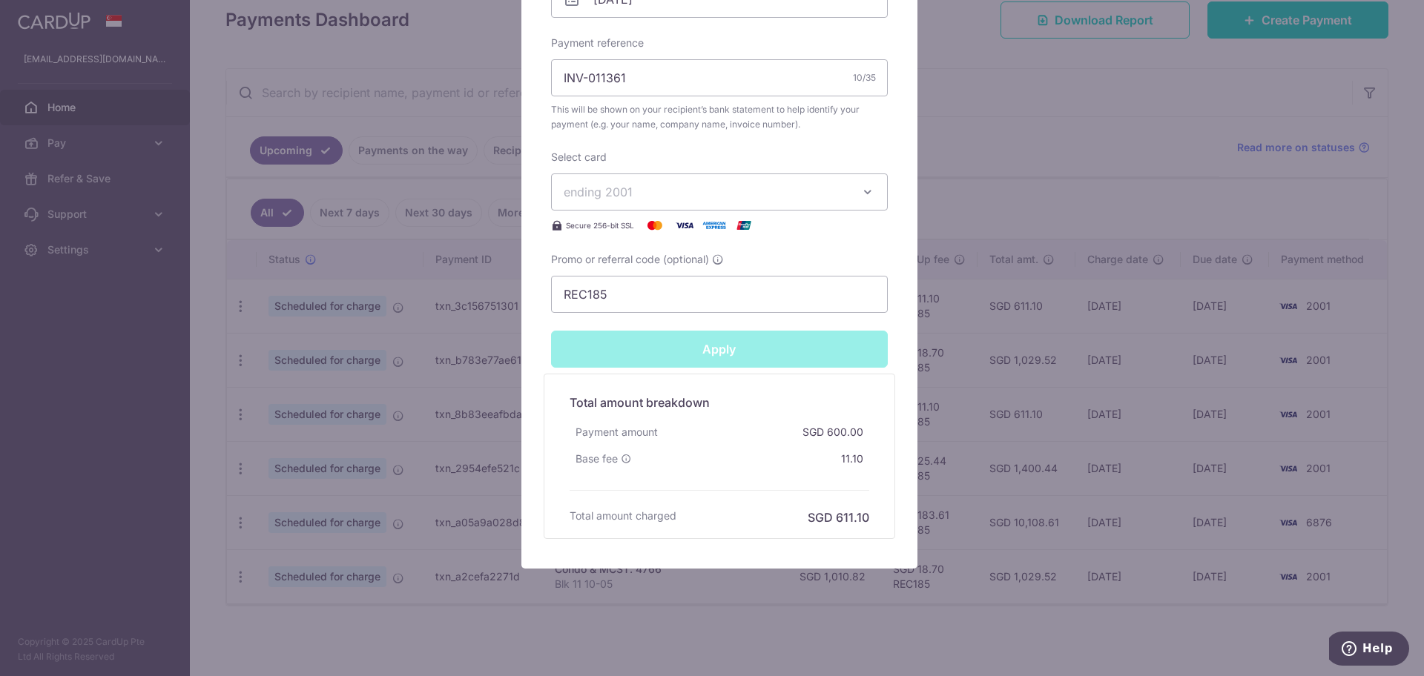
type input "Successfully Applied"
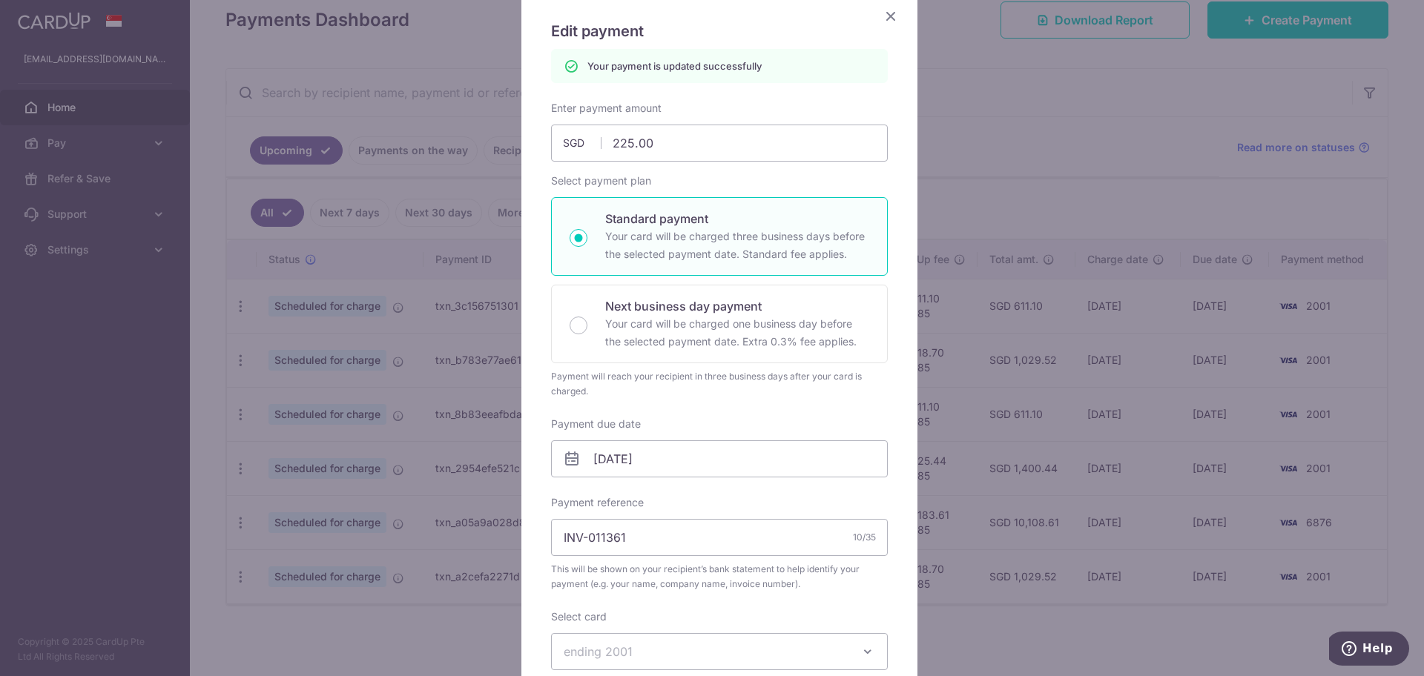
scroll to position [0, 0]
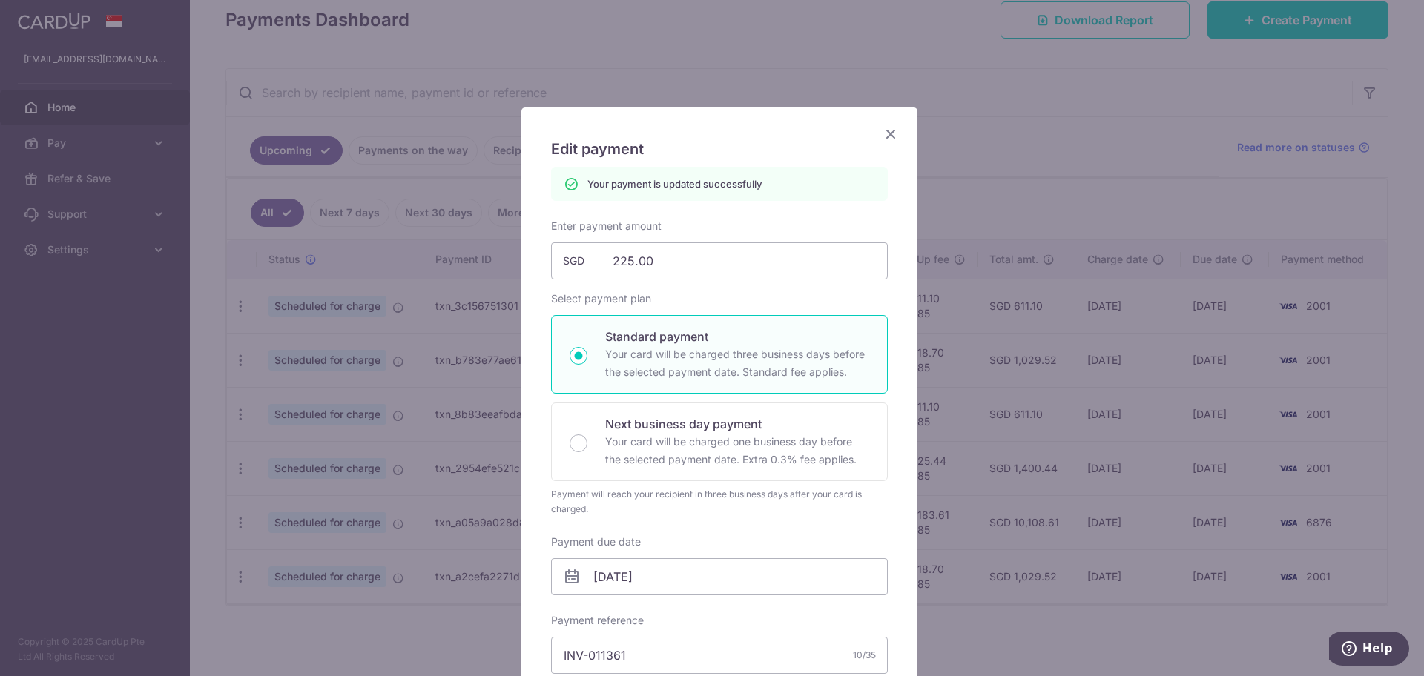
click at [884, 133] on icon "Close" at bounding box center [891, 134] width 18 height 19
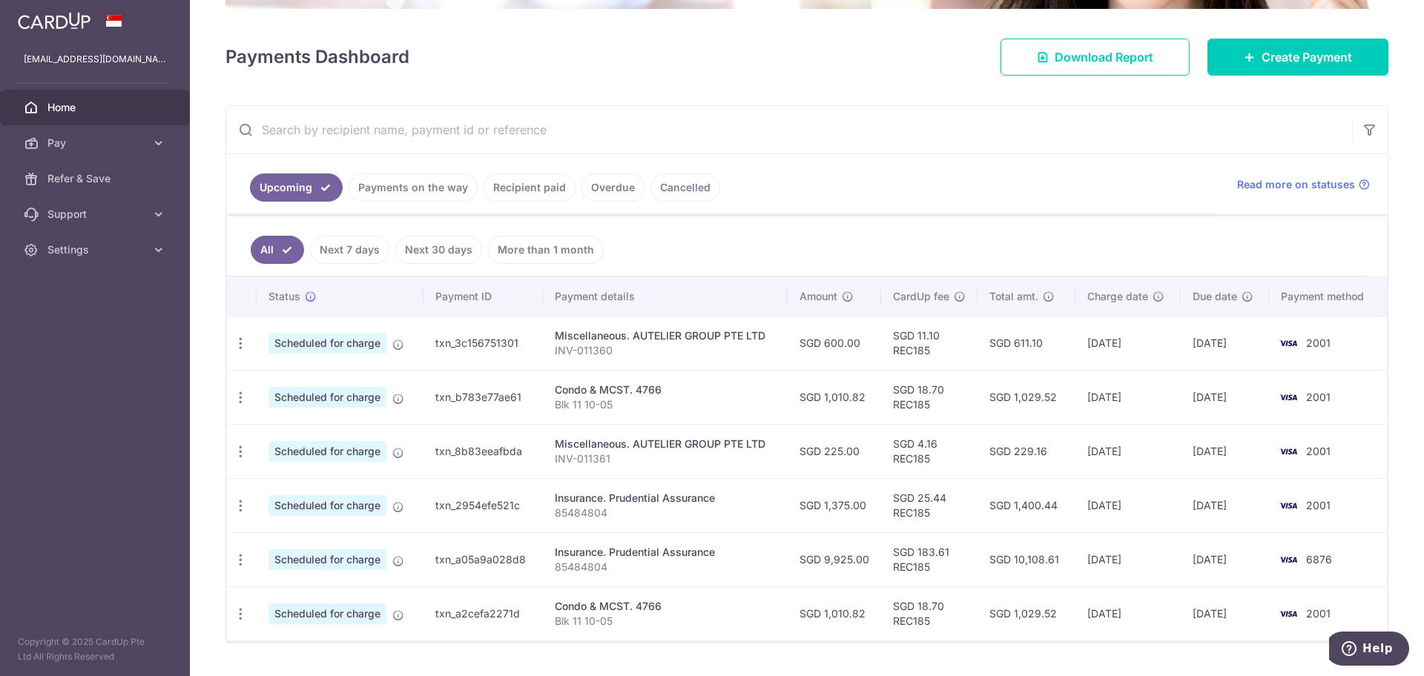
scroll to position [218, 0]
